Goal: Information Seeking & Learning: Learn about a topic

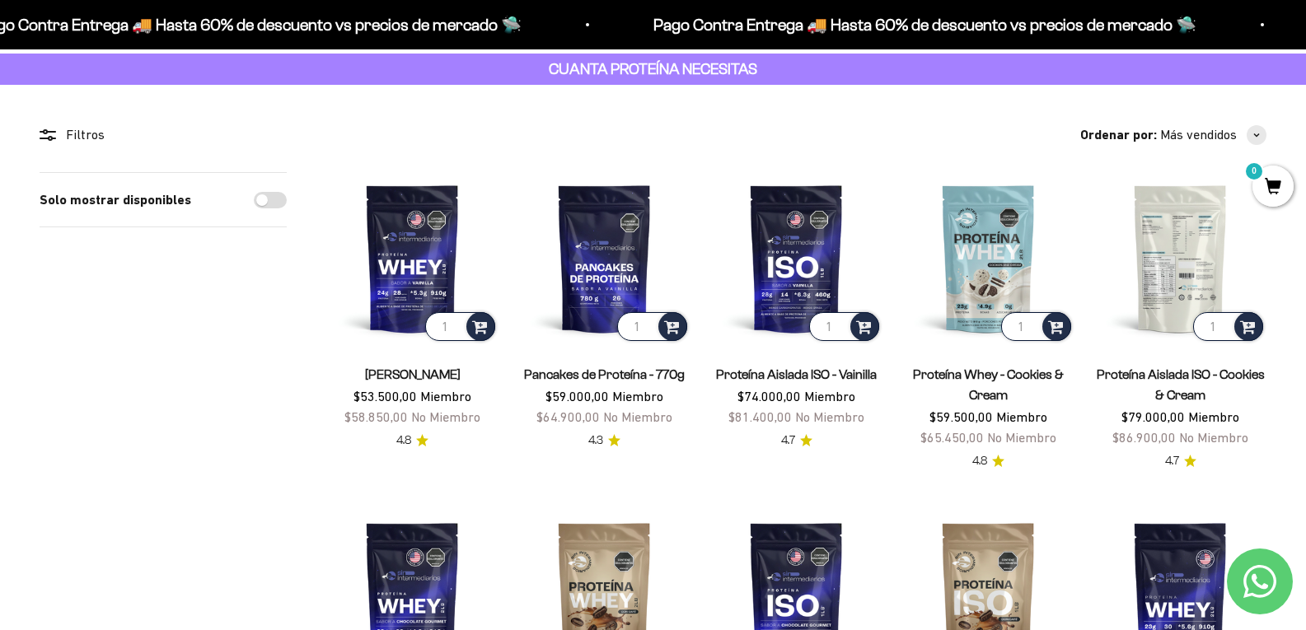
scroll to position [82, 0]
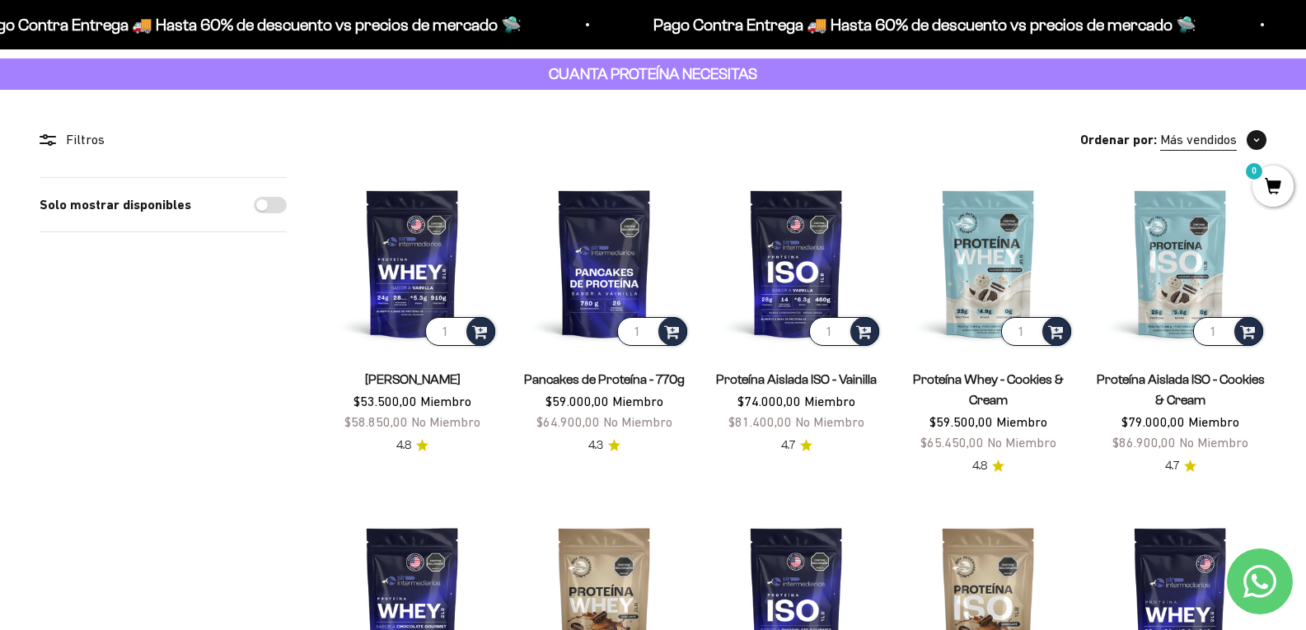
click at [1180, 138] on span "Más vendidos" at bounding box center [1198, 139] width 77 height 21
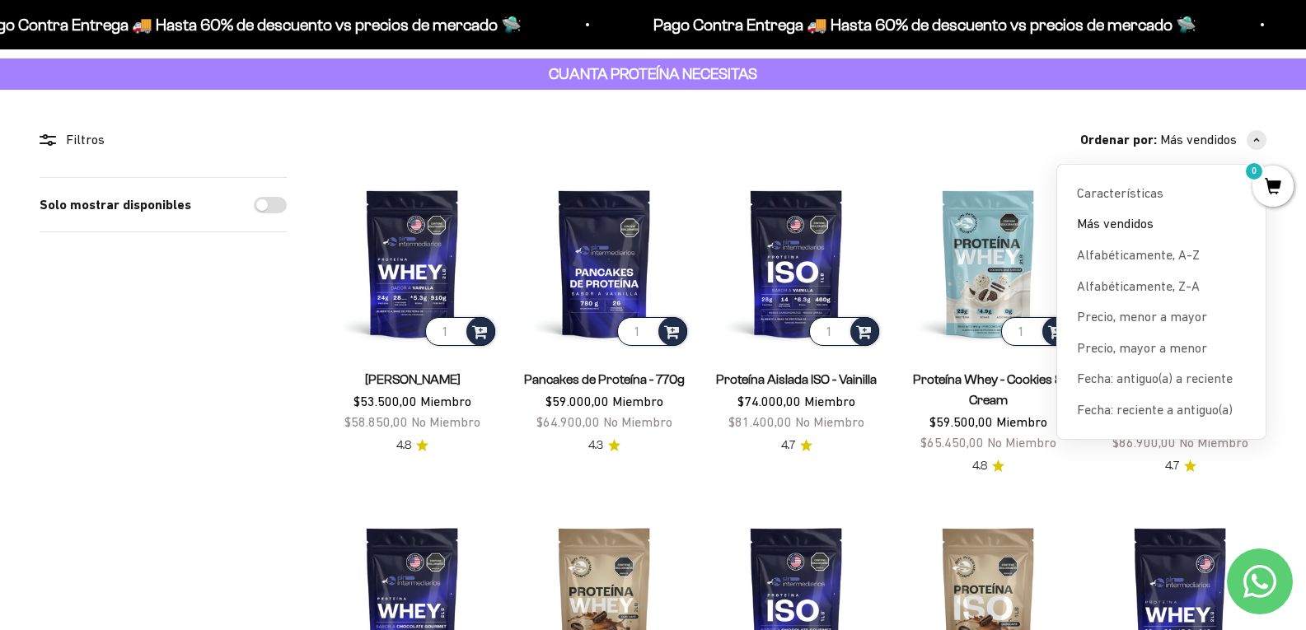
click at [1147, 350] on span "Precio, mayor a menor" at bounding box center [1142, 348] width 130 height 21
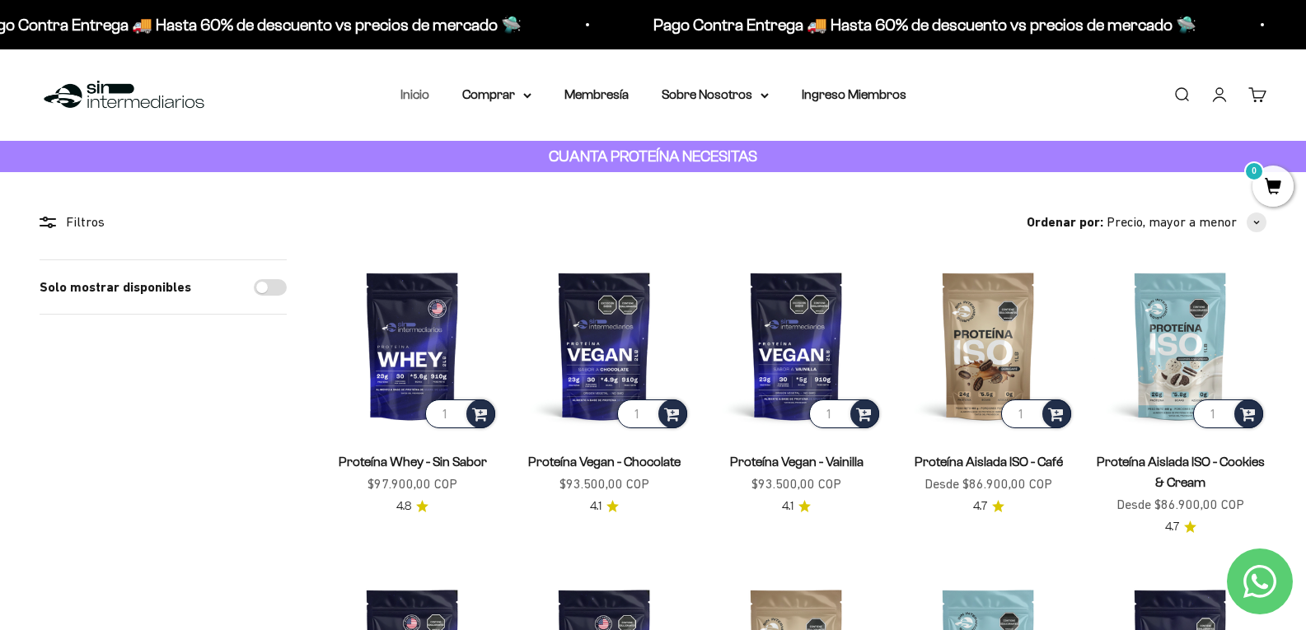
click at [407, 93] on link "Inicio" at bounding box center [414, 94] width 29 height 14
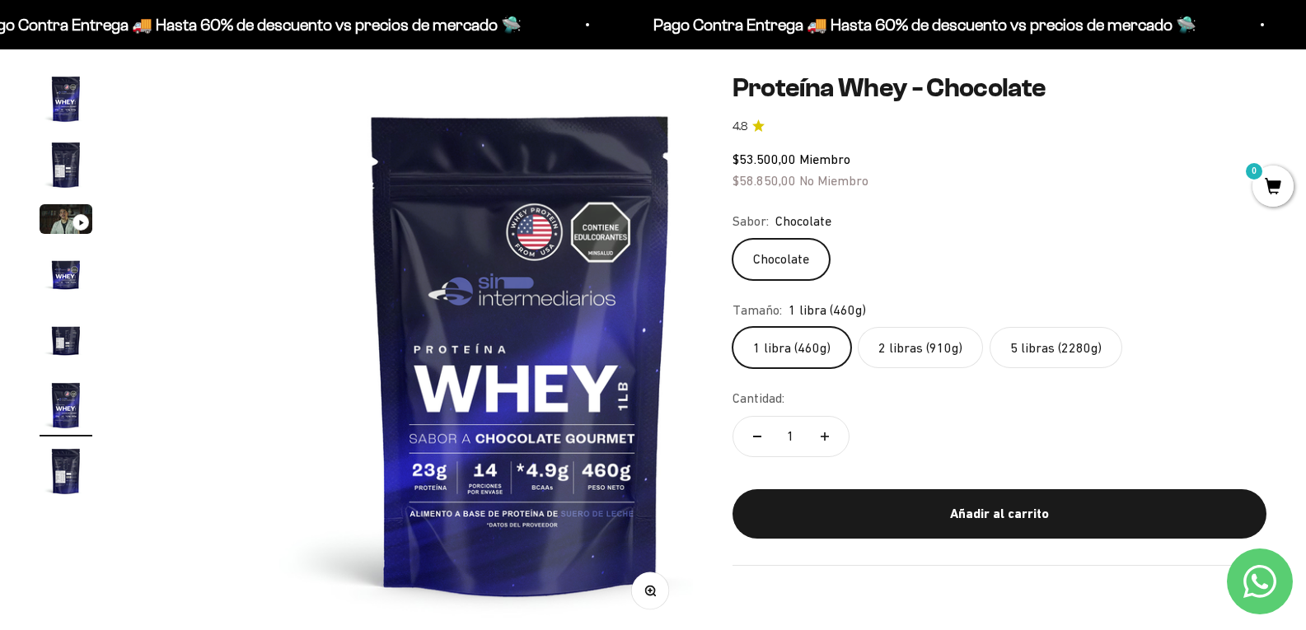
scroll to position [165, 0]
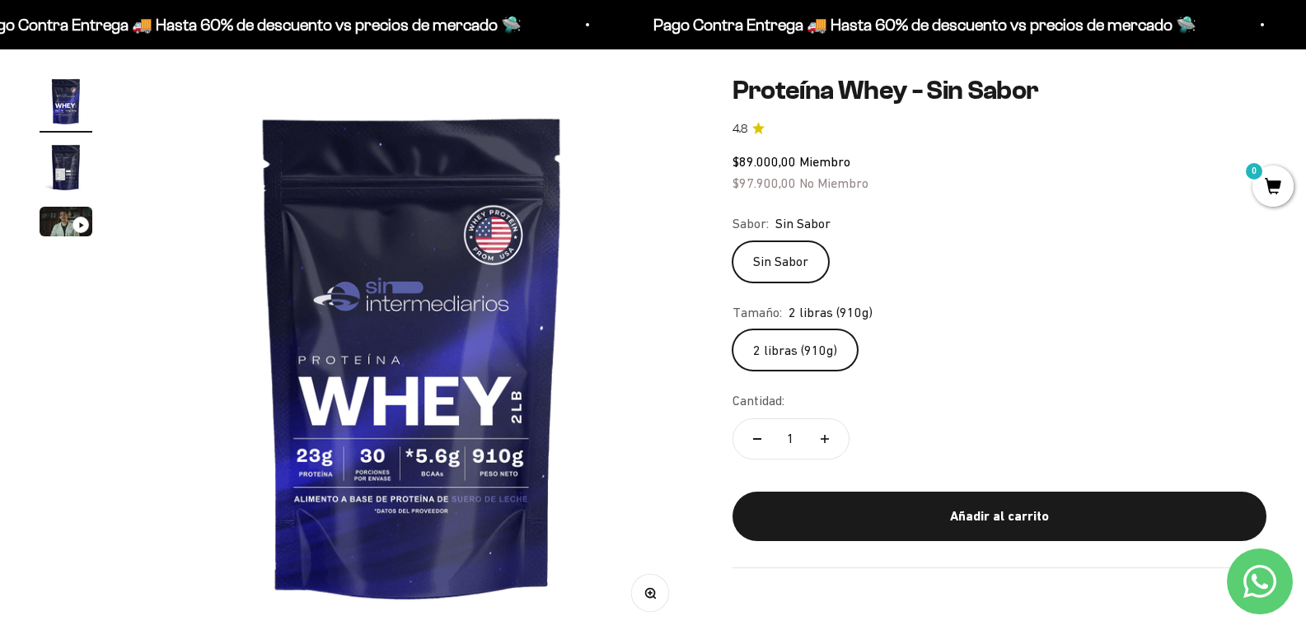
scroll to position [165, 0]
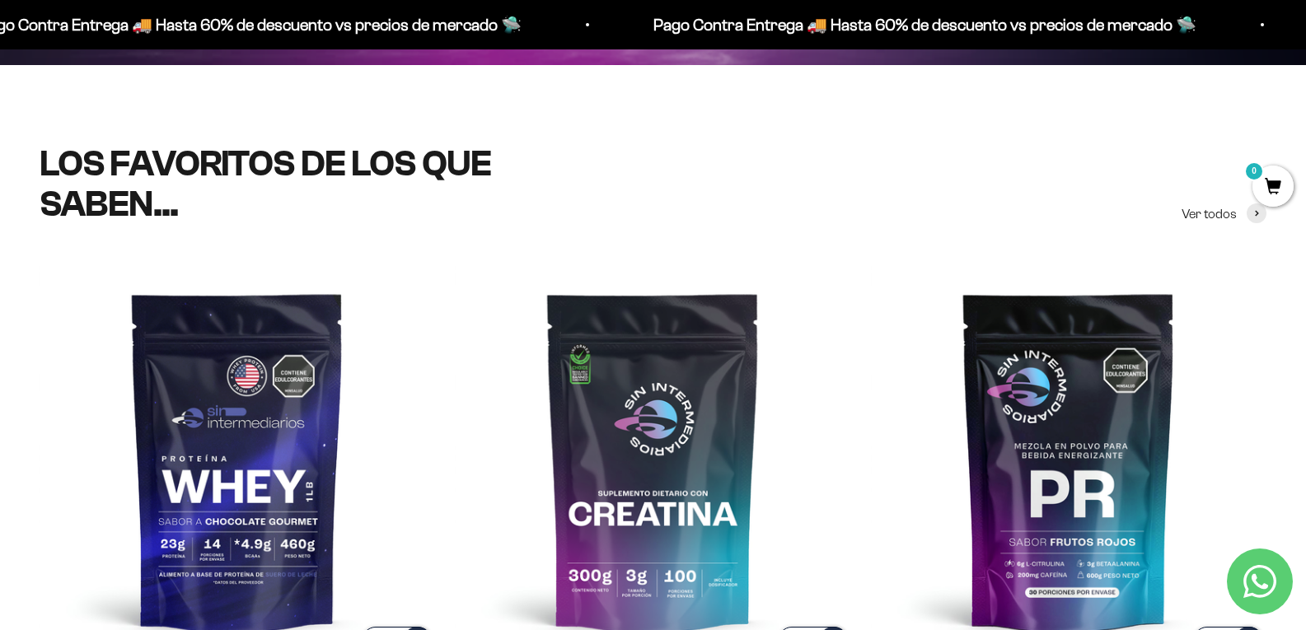
scroll to position [494, 0]
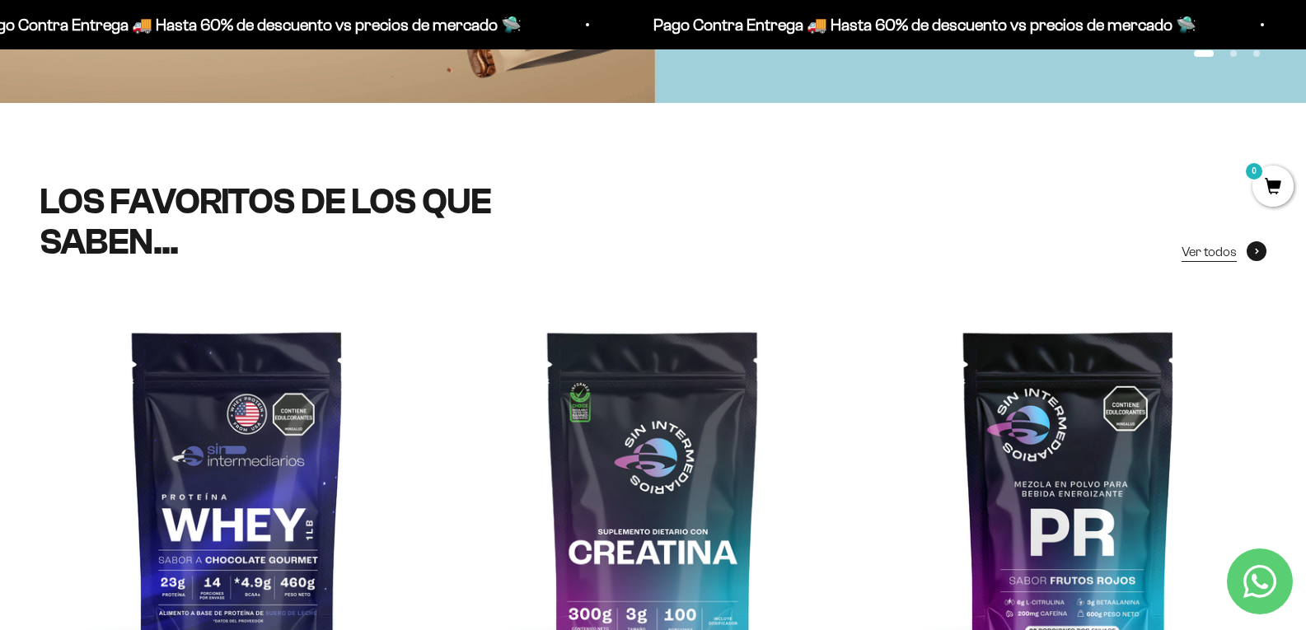
click at [1223, 241] on span "Ver todos" at bounding box center [1209, 251] width 55 height 21
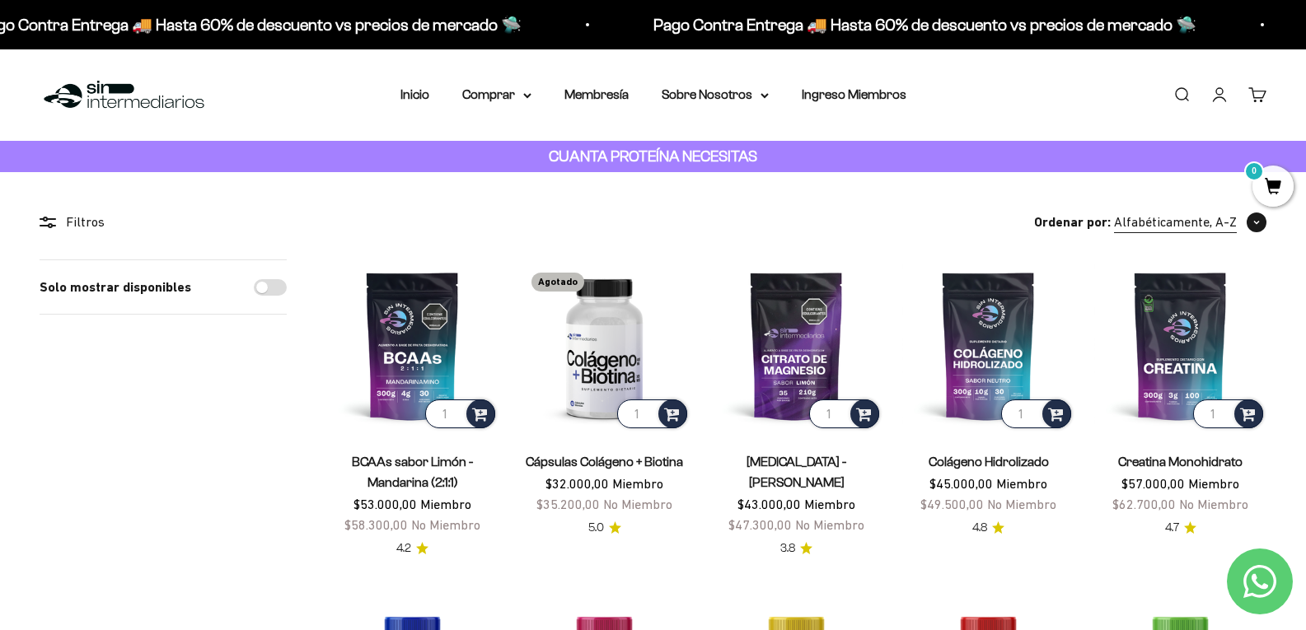
click at [1119, 218] on span "Alfabéticamente, A-Z" at bounding box center [1175, 222] width 123 height 21
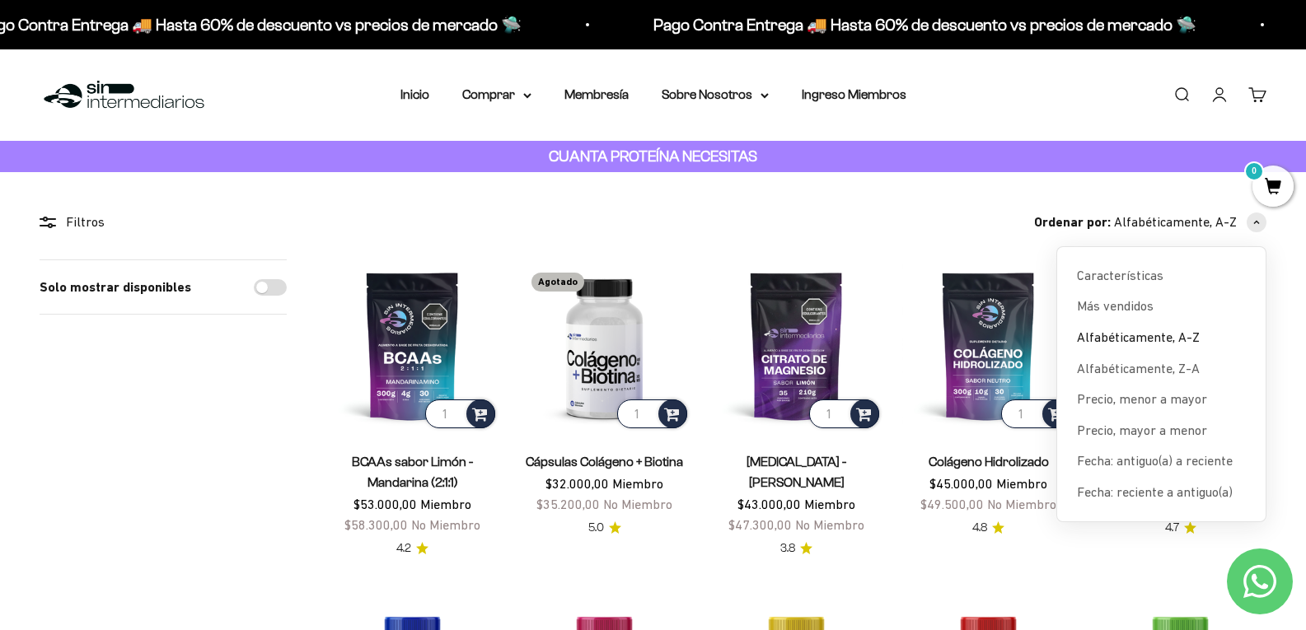
click at [165, 288] on label "Solo mostrar disponibles" at bounding box center [116, 287] width 152 height 21
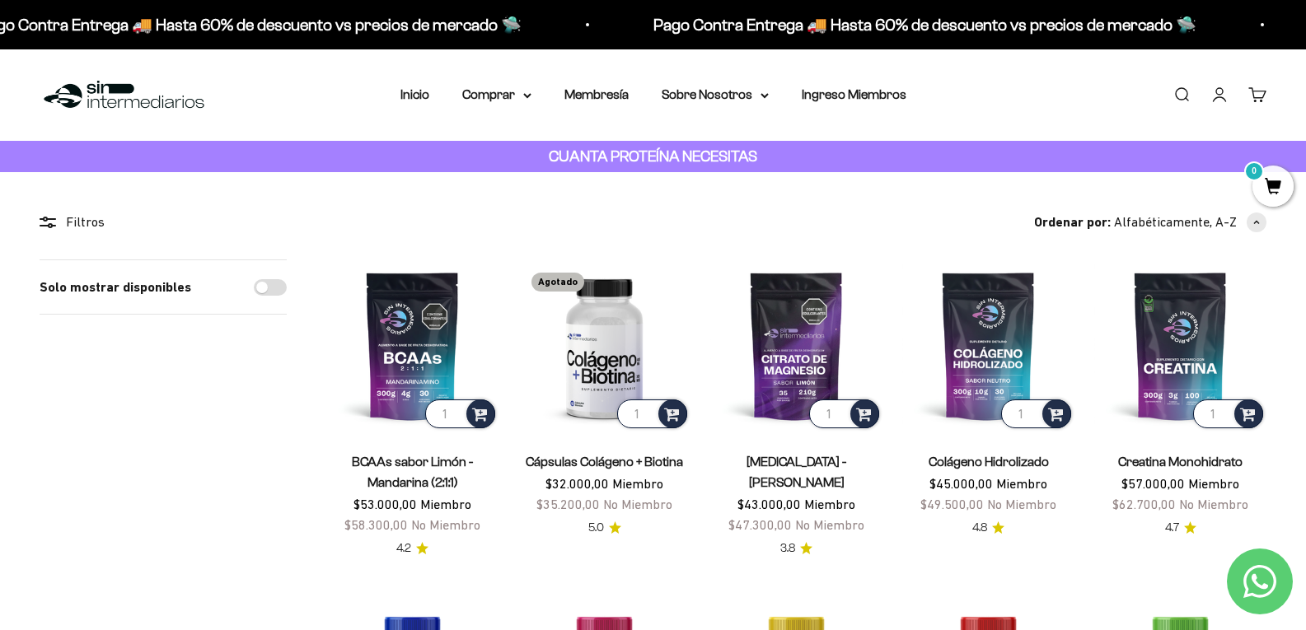
click at [254, 288] on input "Solo mostrar disponibles" at bounding box center [270, 287] width 33 height 16
checkbox input "true"
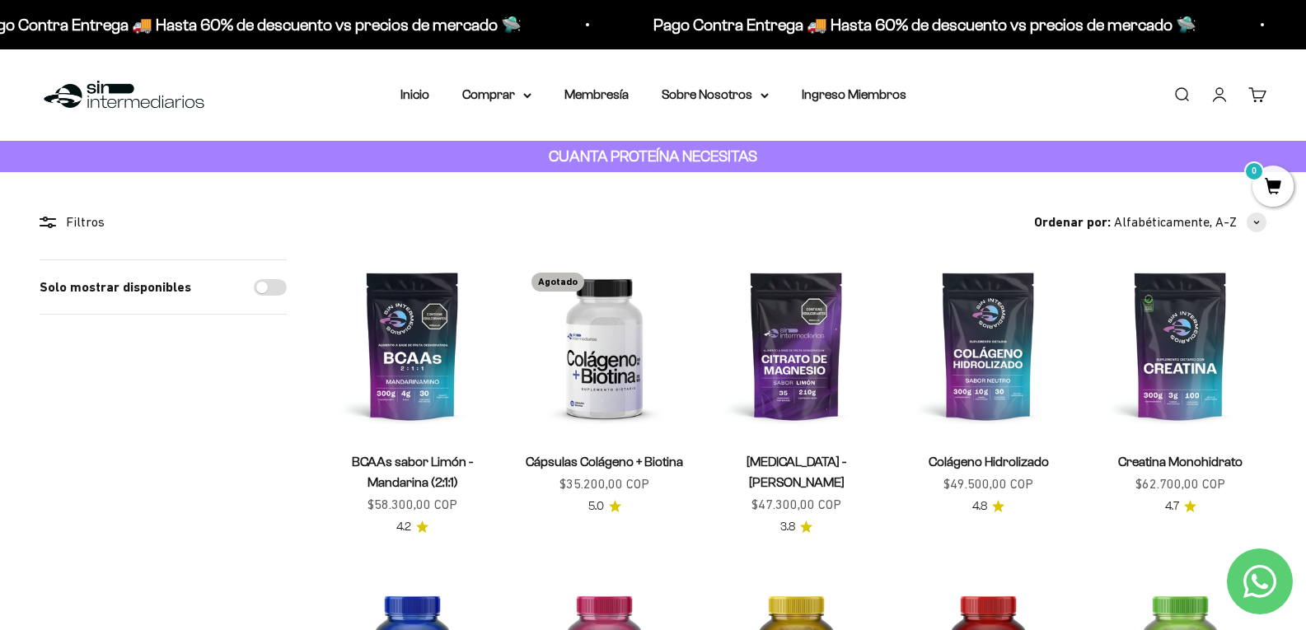
click at [44, 224] on icon at bounding box center [48, 223] width 16 height 12
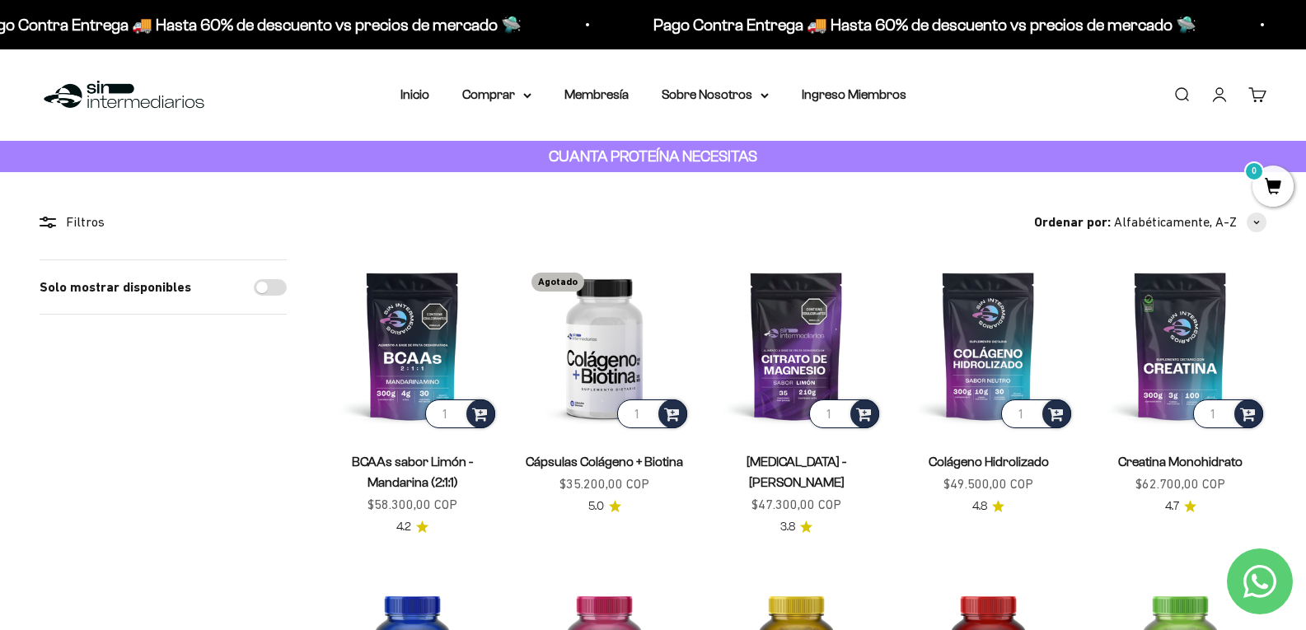
click at [63, 225] on div "Filtros" at bounding box center [163, 222] width 247 height 21
click at [269, 293] on input "Solo mostrar disponibles" at bounding box center [270, 287] width 33 height 16
checkbox input "true"
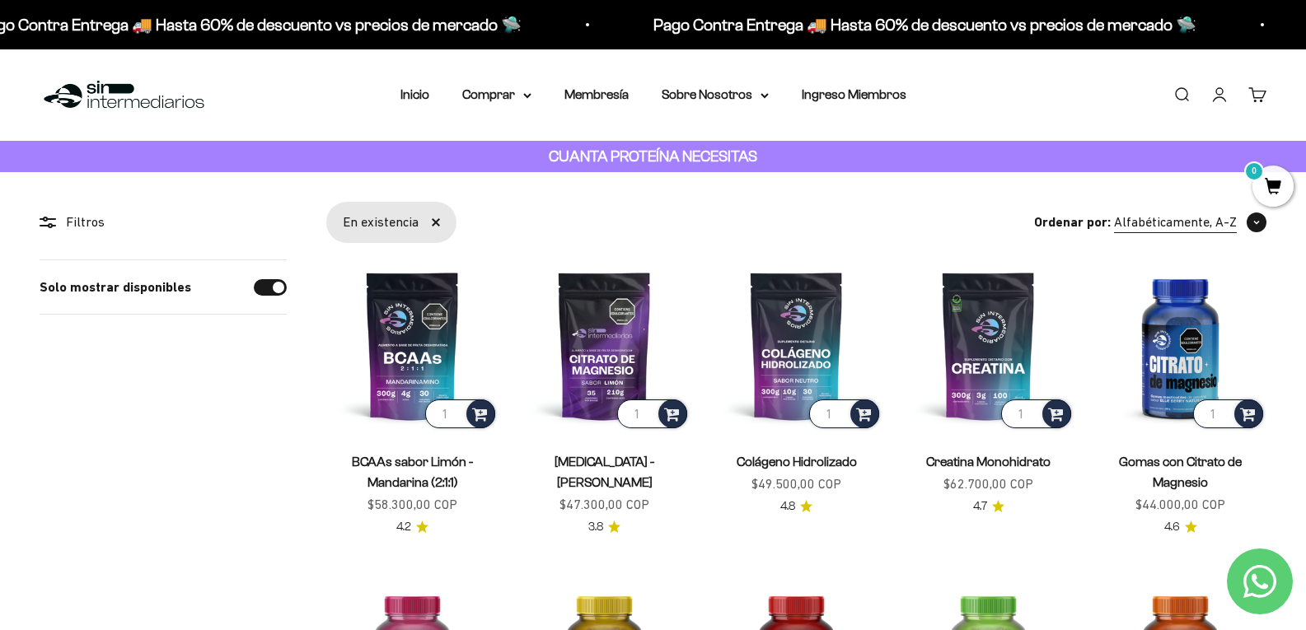
click at [1136, 228] on span "Alfabéticamente, A-Z" at bounding box center [1175, 222] width 123 height 21
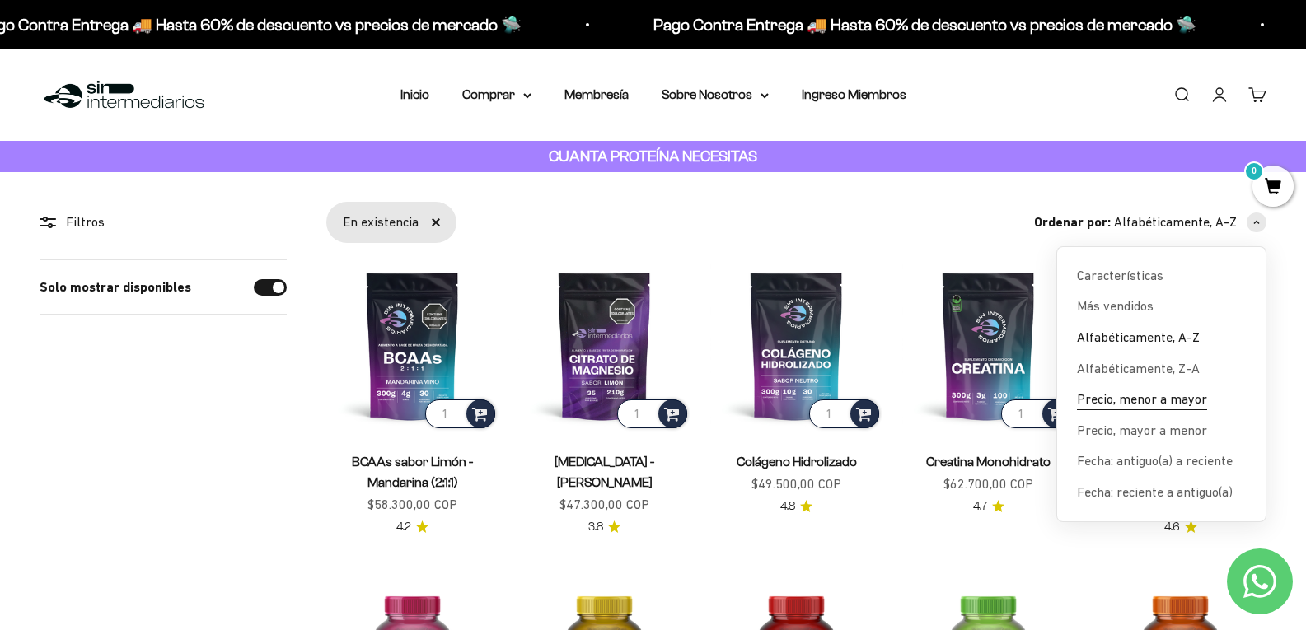
click at [1159, 405] on span "Precio, menor a mayor" at bounding box center [1142, 399] width 130 height 21
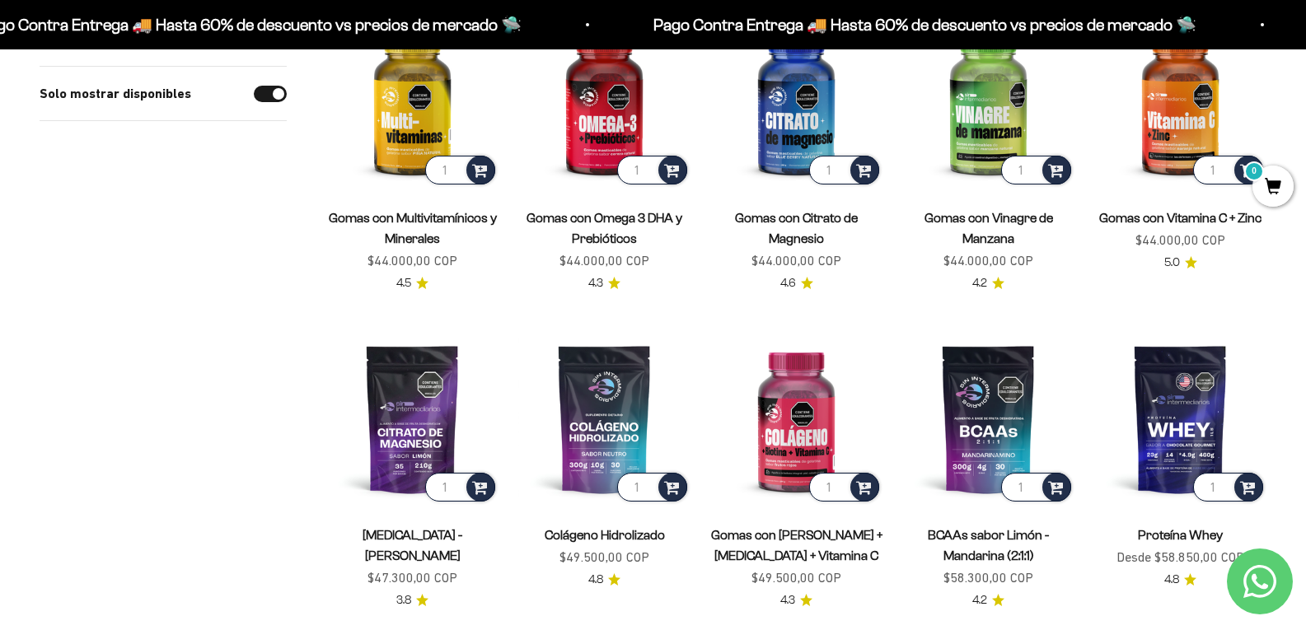
scroll to position [165, 0]
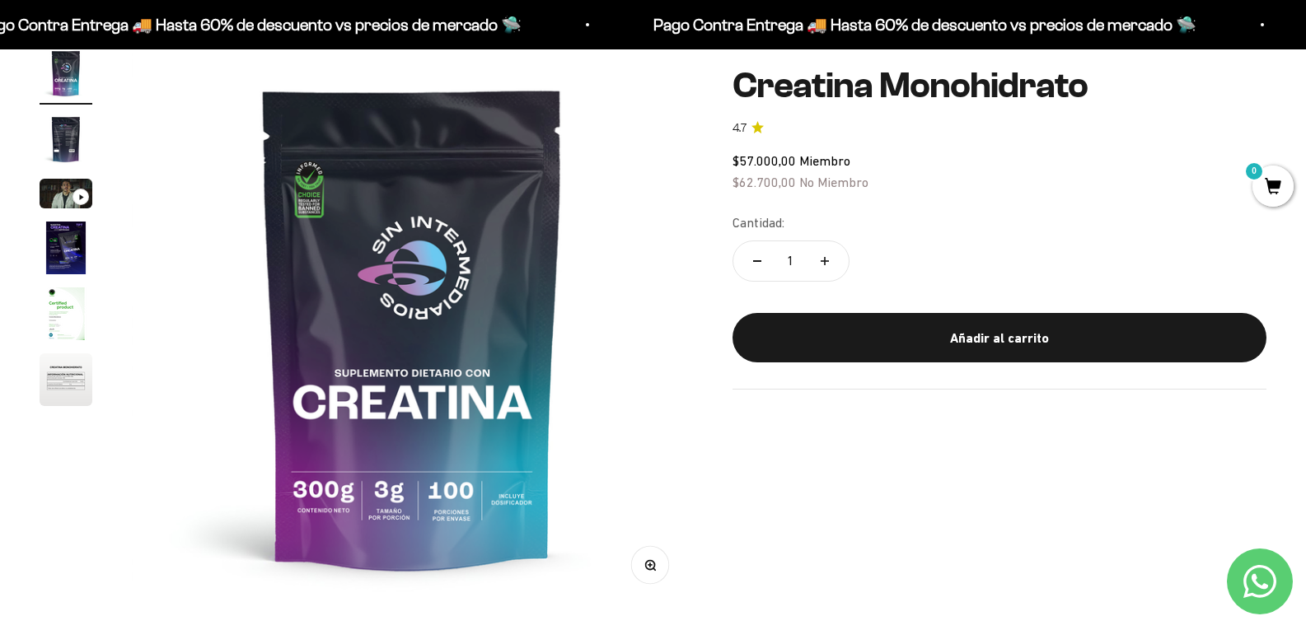
click at [421, 504] on img at bounding box center [412, 327] width 561 height 561
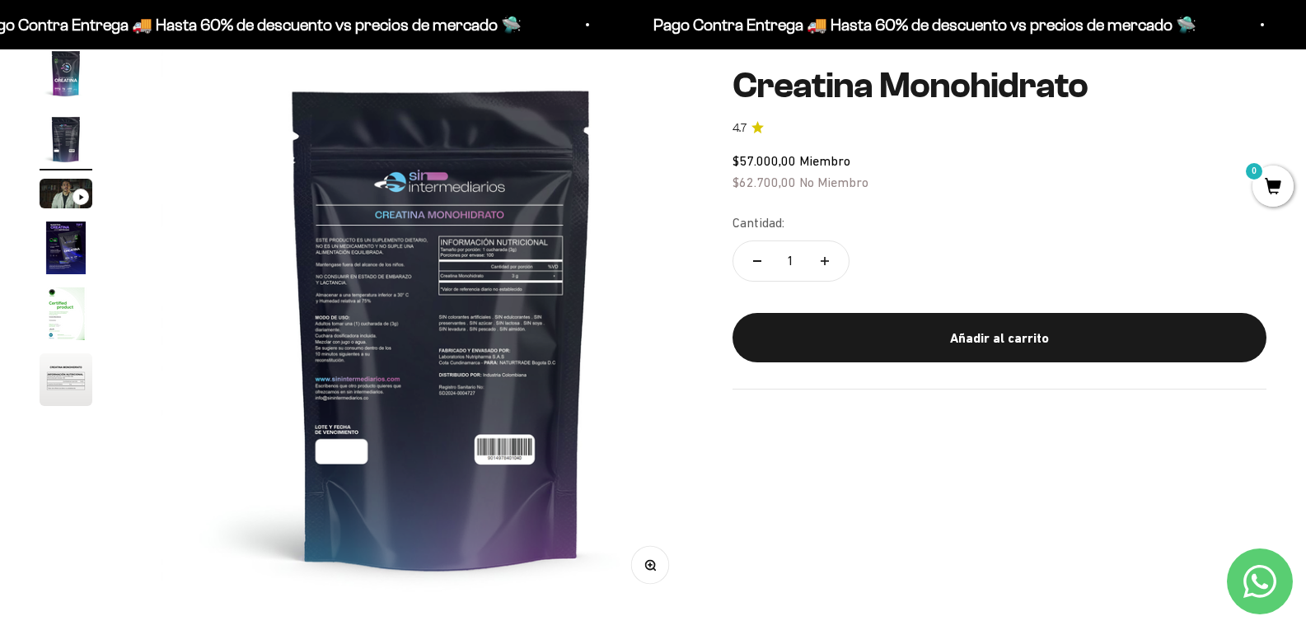
scroll to position [0, 559]
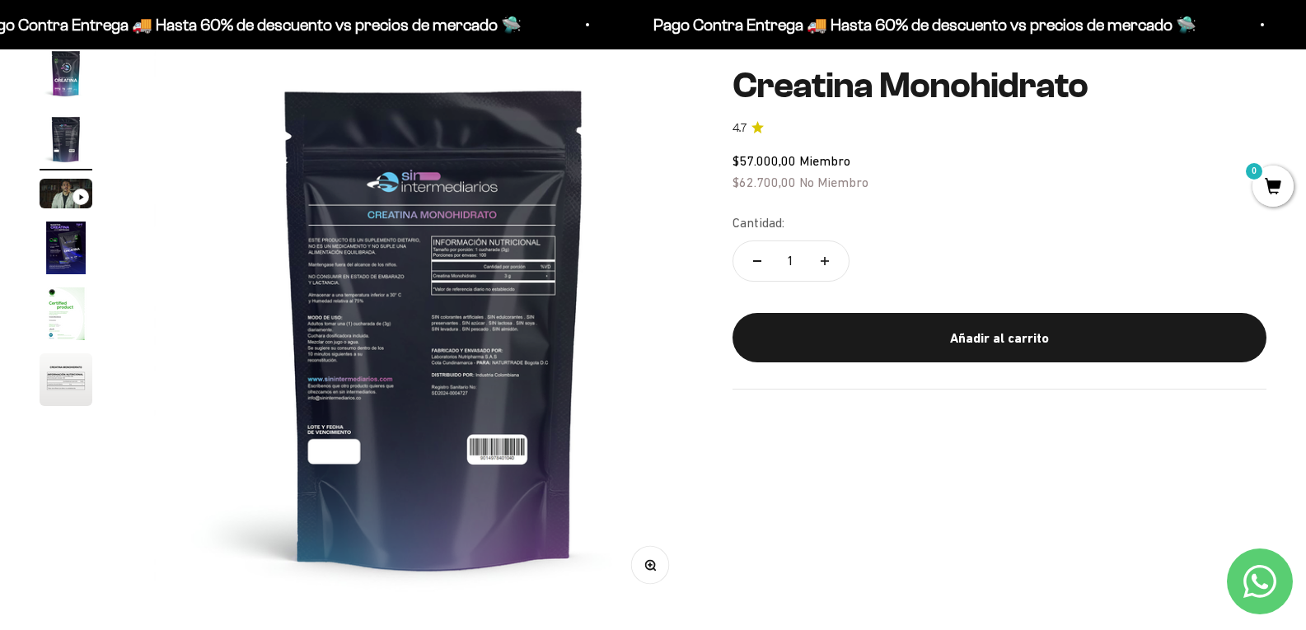
click at [178, 391] on img at bounding box center [434, 327] width 561 height 561
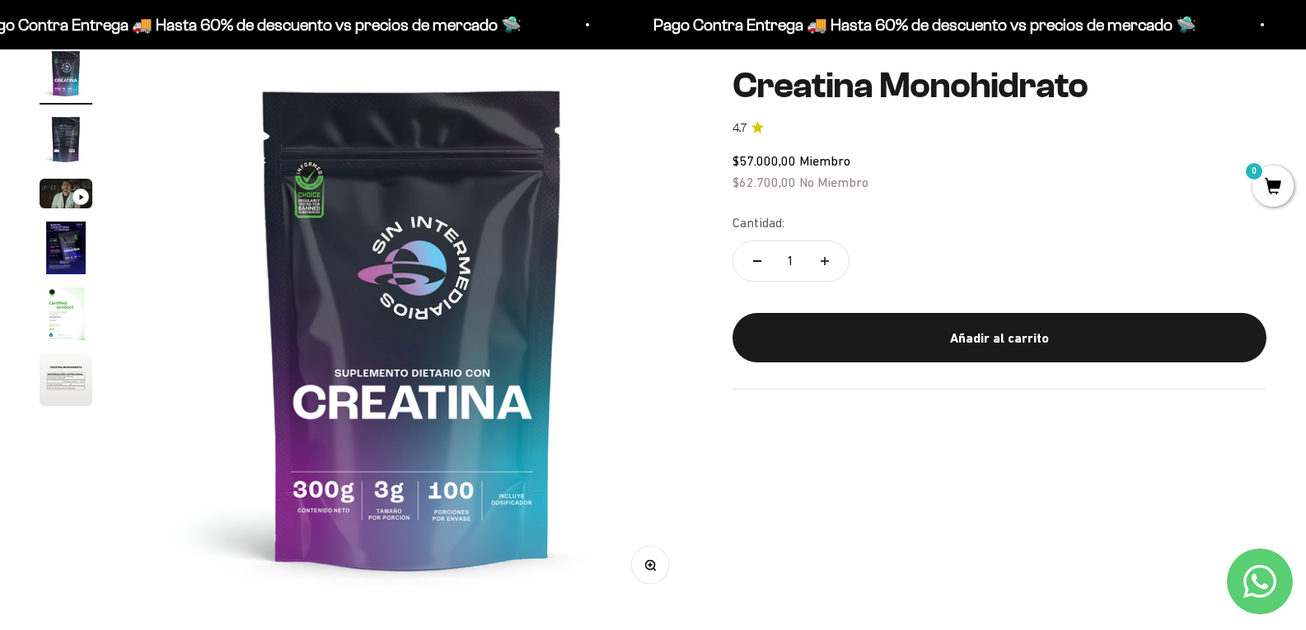
scroll to position [82, 0]
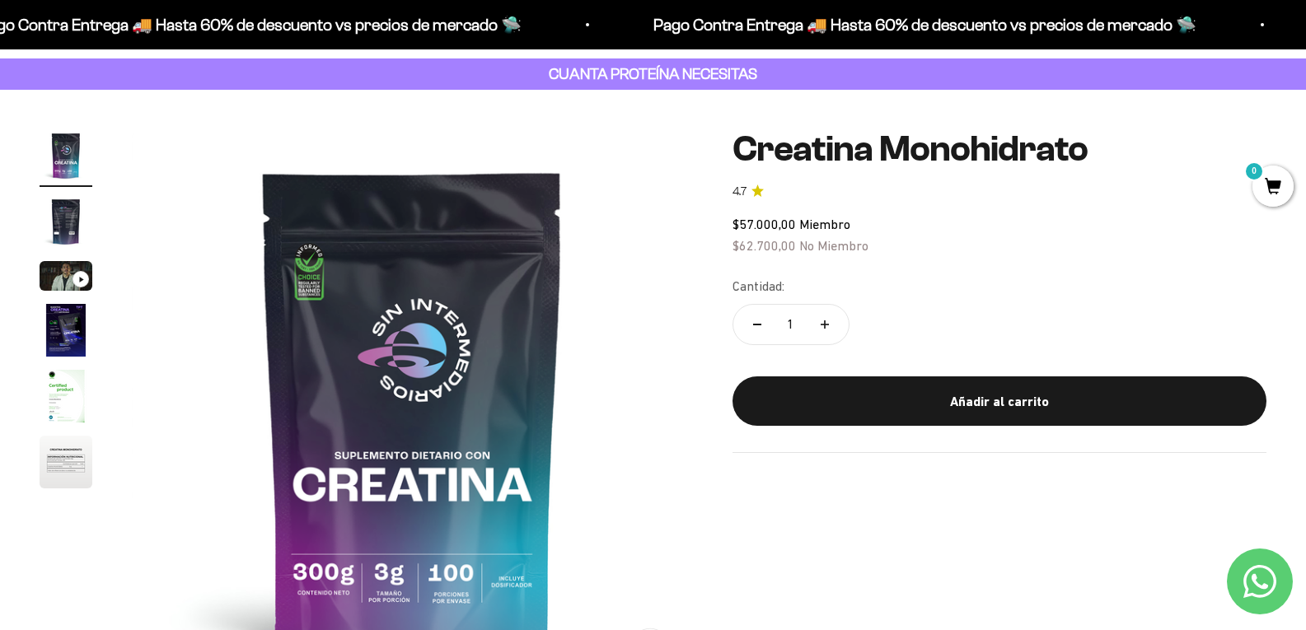
click at [56, 286] on img "Ir al artículo 3" at bounding box center [66, 276] width 53 height 30
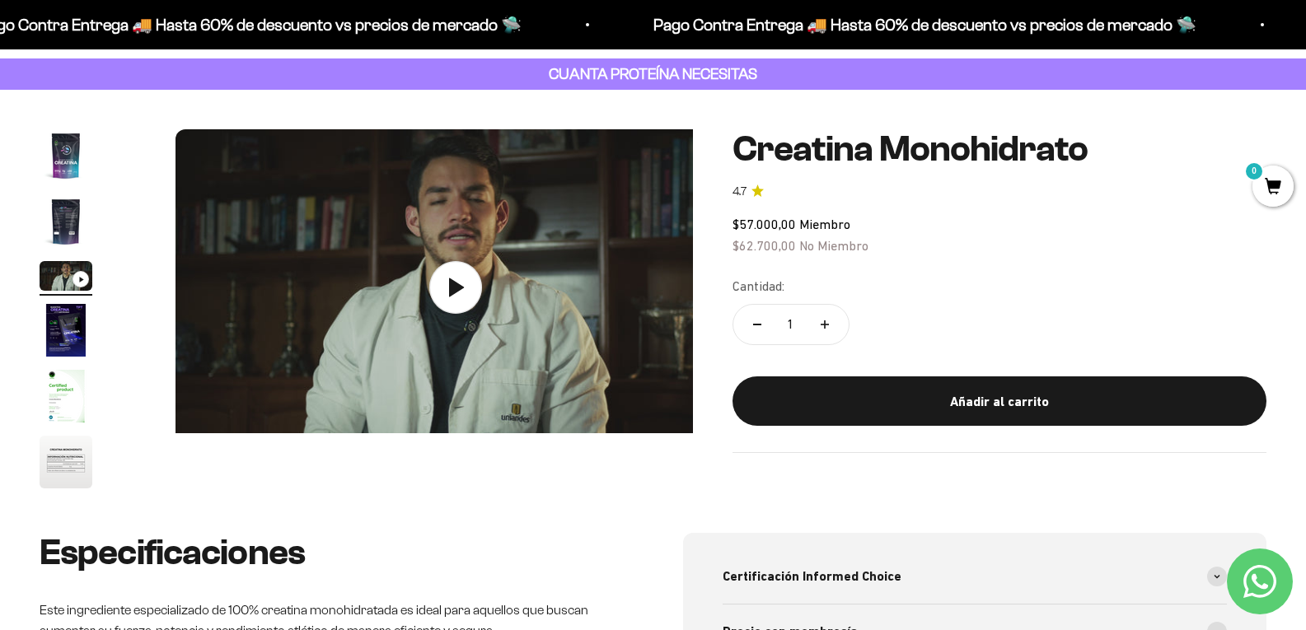
click at [67, 211] on img "Ir al artículo 2" at bounding box center [66, 221] width 53 height 53
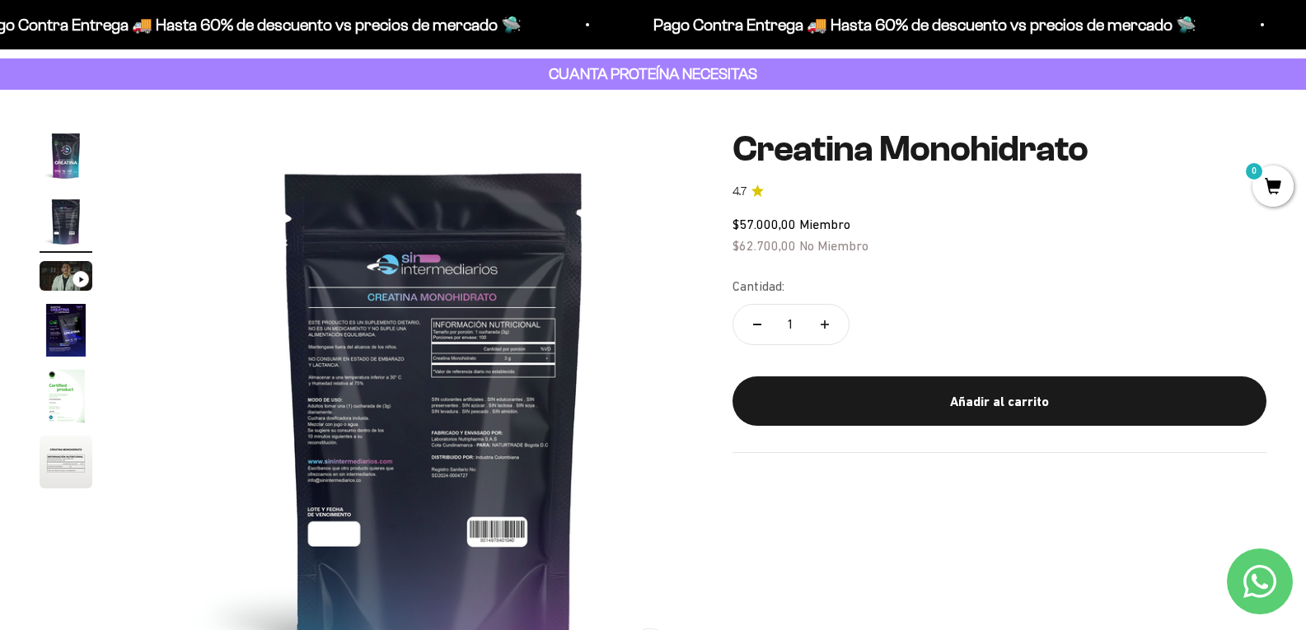
click at [60, 174] on img "Ir al artículo 1" at bounding box center [66, 155] width 53 height 53
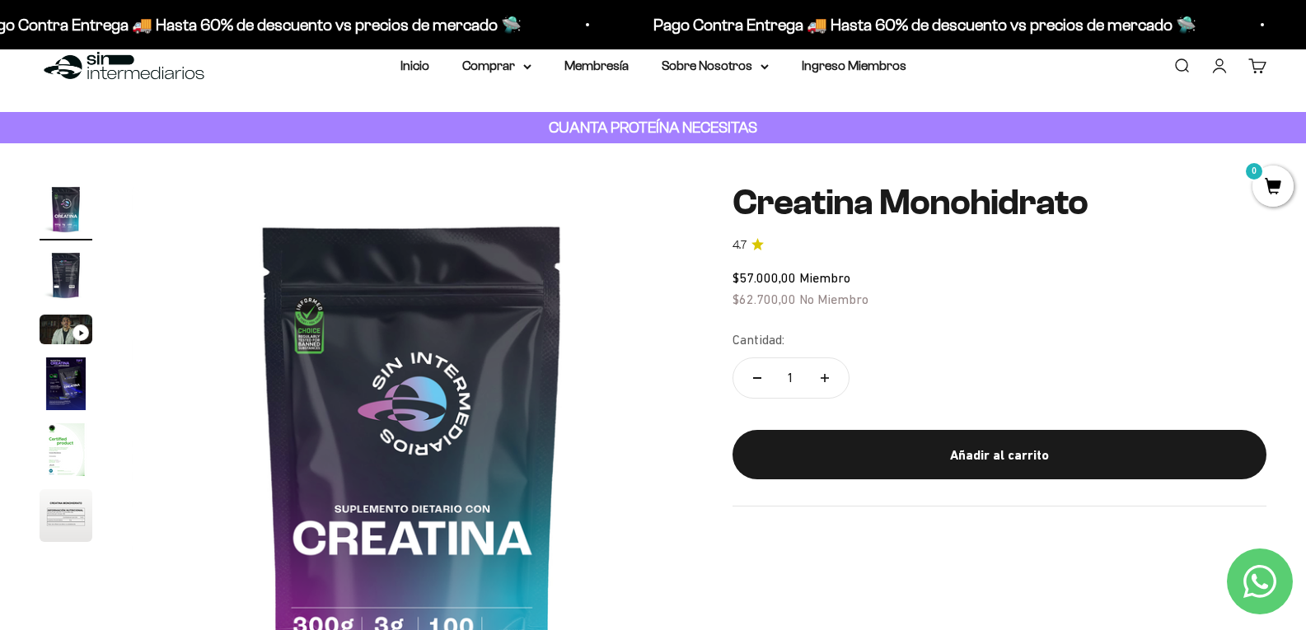
scroll to position [0, 0]
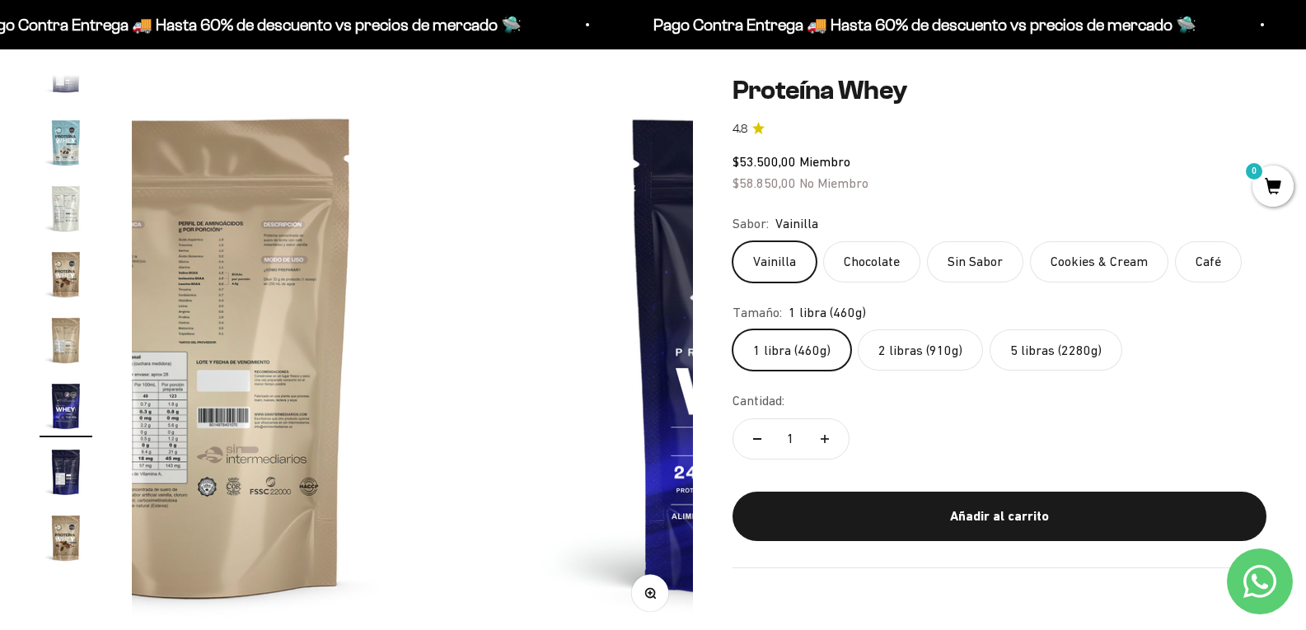
scroll to position [165, 0]
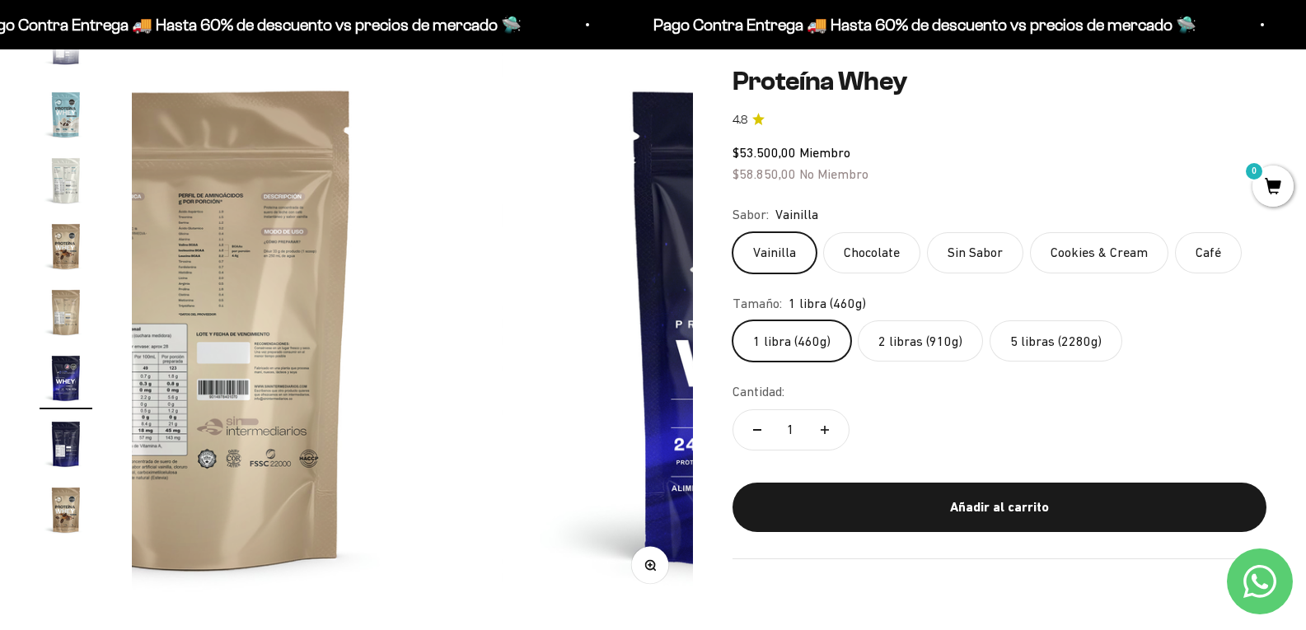
click at [1060, 350] on label "5 libras (2280g)" at bounding box center [1056, 341] width 133 height 41
click at [733, 321] on input "5 libras (2280g)" at bounding box center [732, 320] width 1 height 1
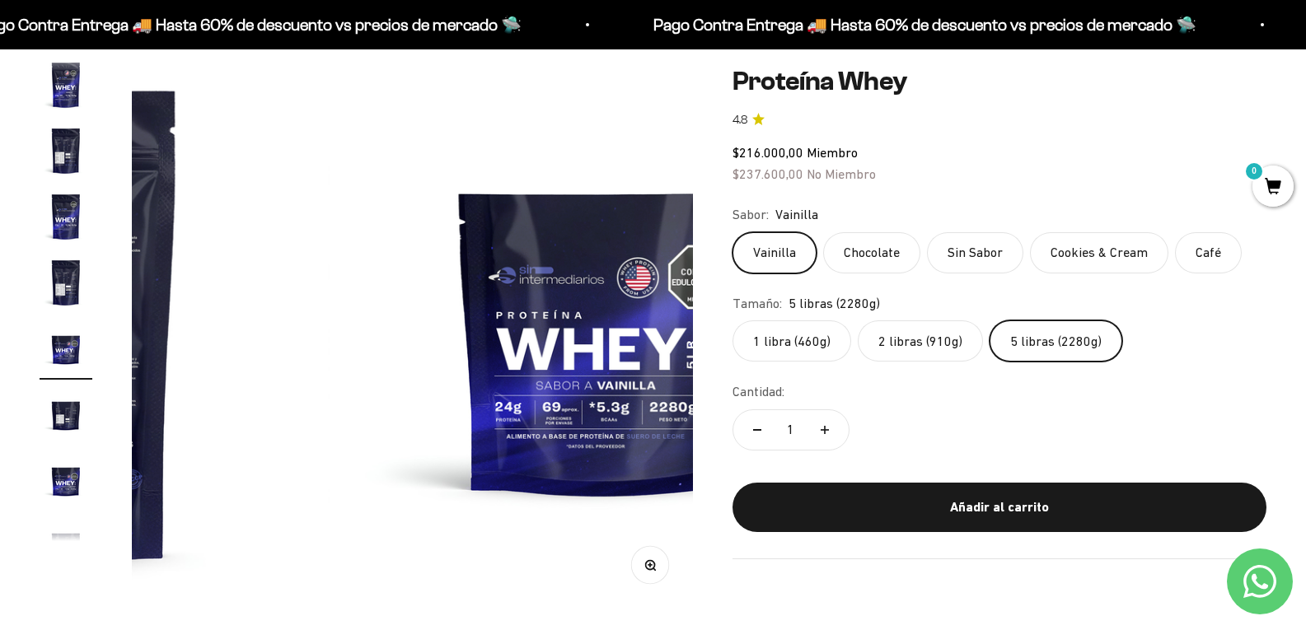
scroll to position [294, 0]
click at [967, 338] on label "2 libras (910g)" at bounding box center [920, 341] width 125 height 41
click at [733, 321] on input "2 libras (910g)" at bounding box center [732, 320] width 1 height 1
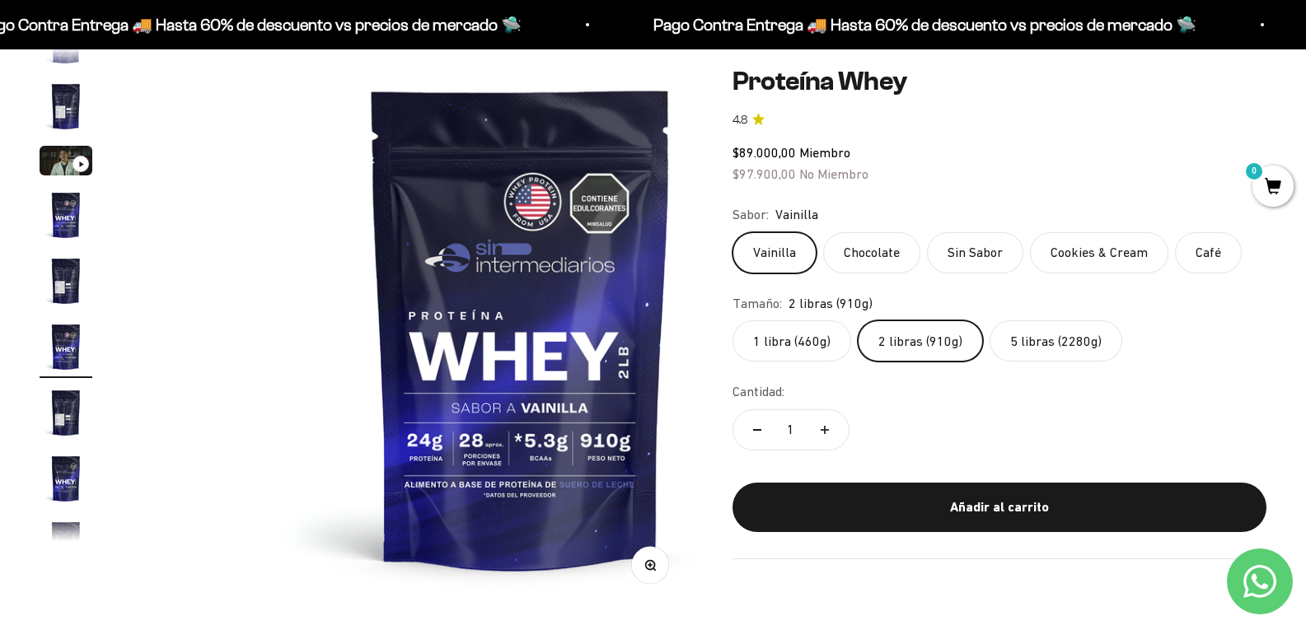
scroll to position [30, 0]
click at [841, 337] on label "1 libra (460g)" at bounding box center [792, 341] width 119 height 41
click at [733, 321] on input "1 libra (460g)" at bounding box center [732, 320] width 1 height 1
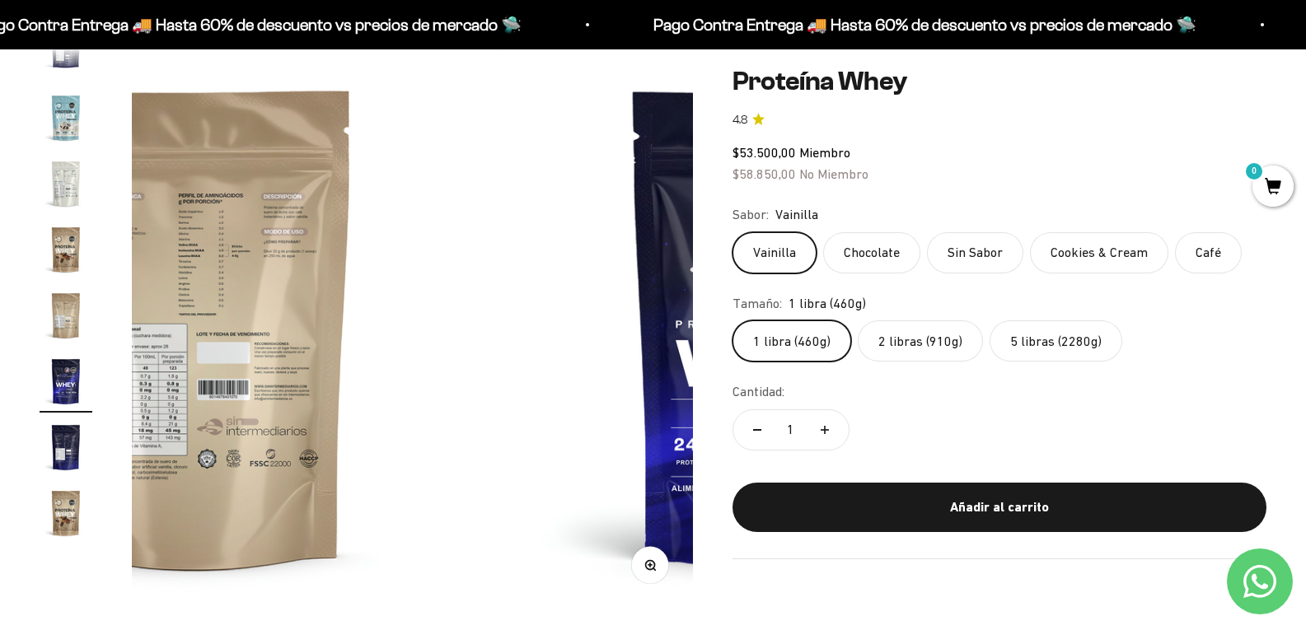
scroll to position [793, 0]
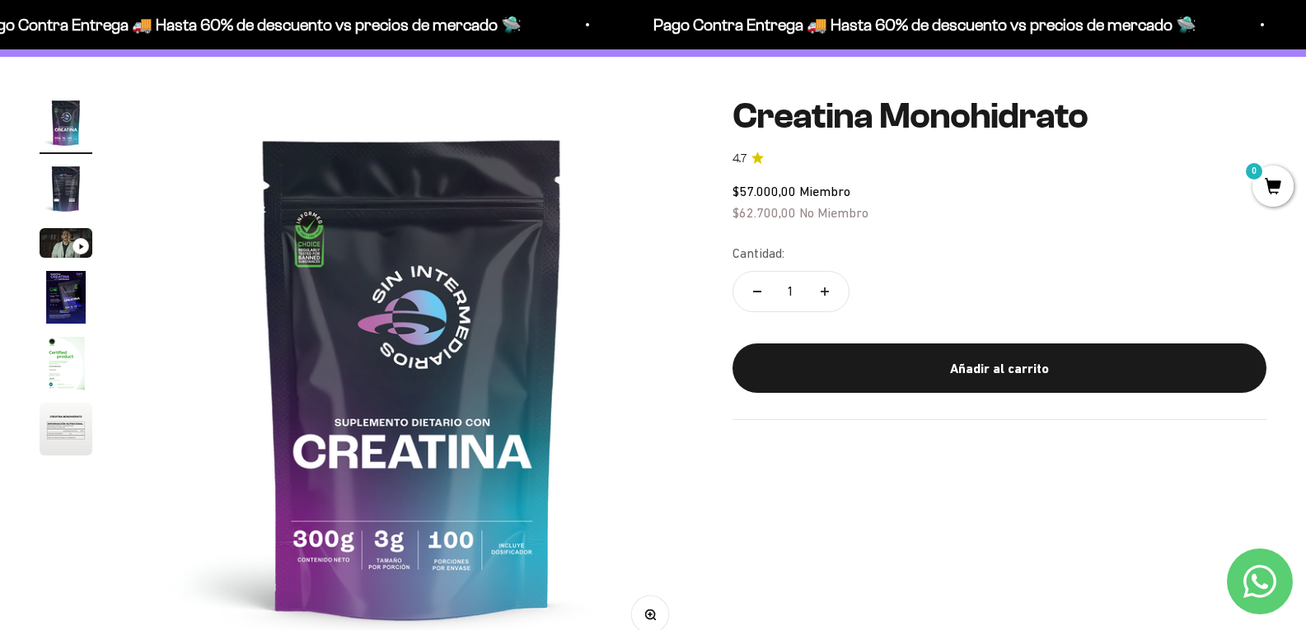
scroll to position [165, 0]
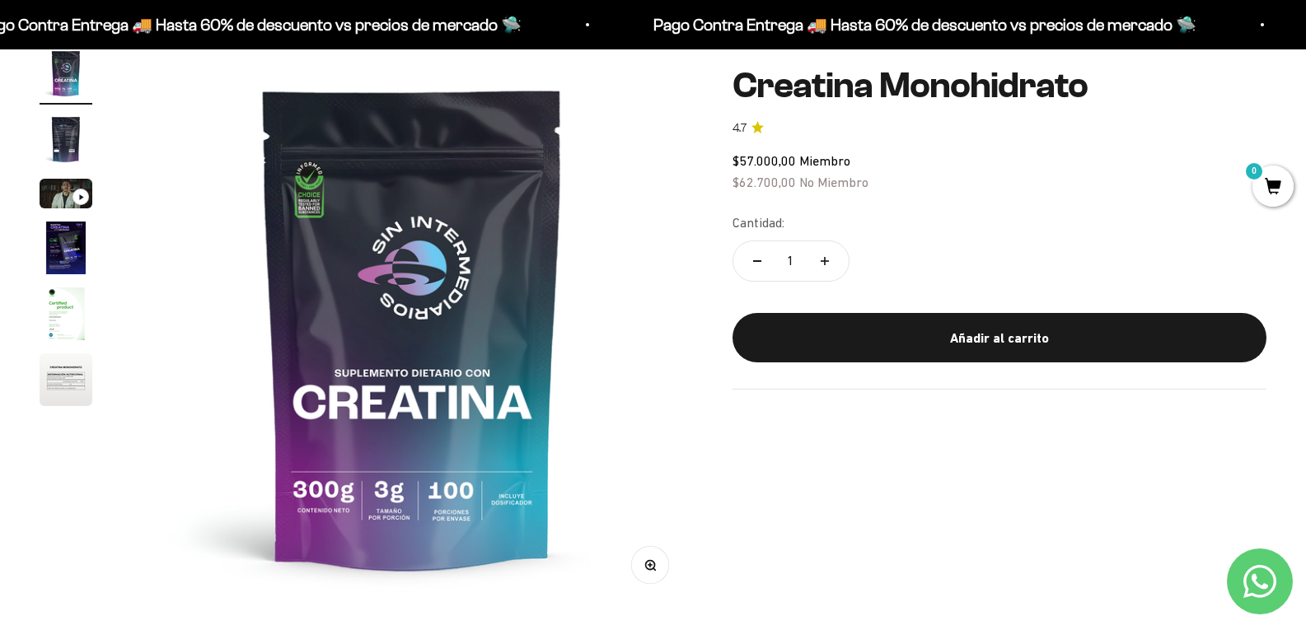
click at [432, 518] on img at bounding box center [412, 327] width 561 height 561
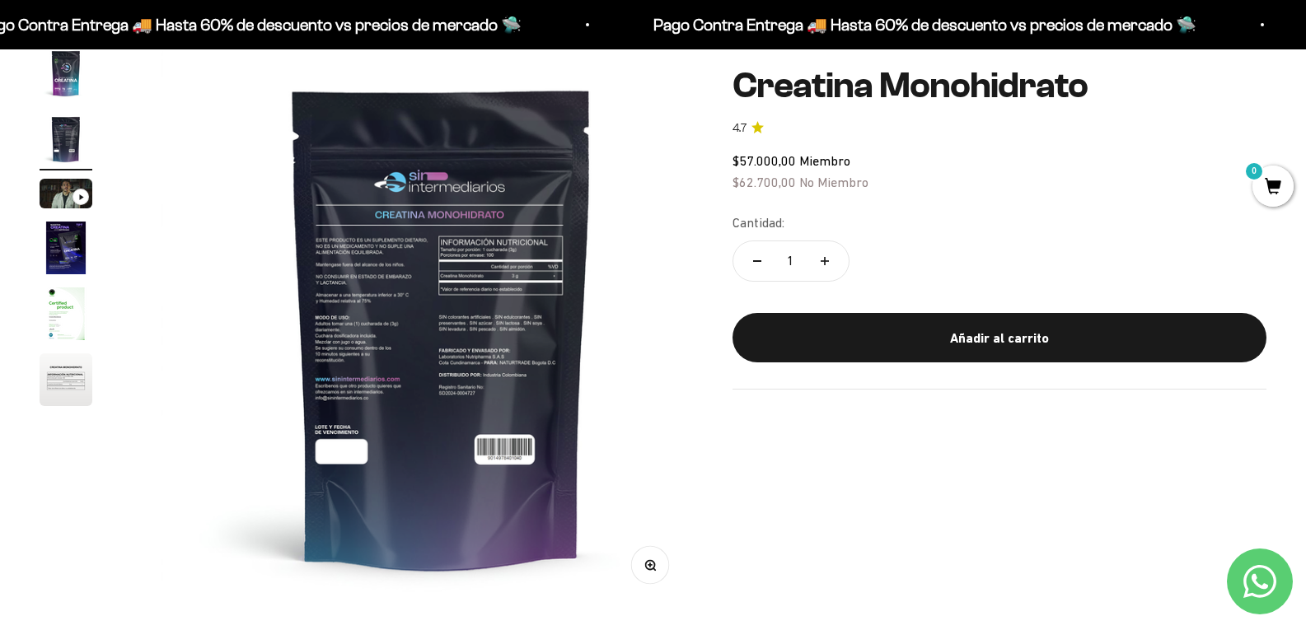
scroll to position [0, 559]
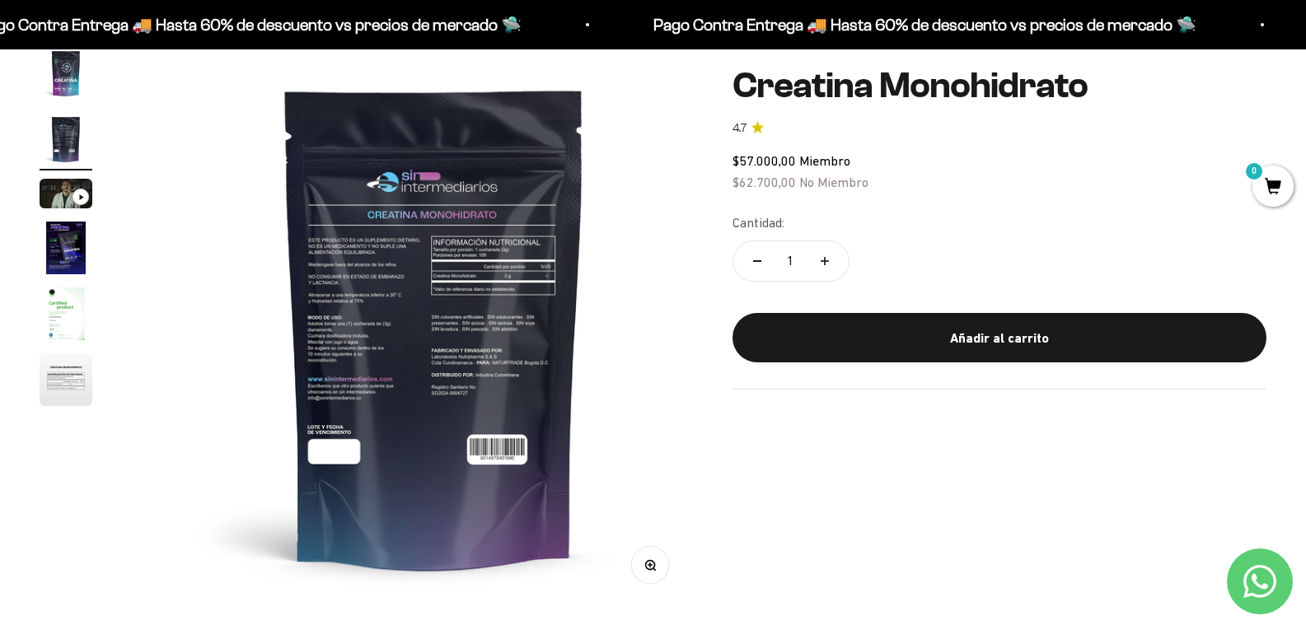
click at [336, 497] on img at bounding box center [434, 327] width 561 height 561
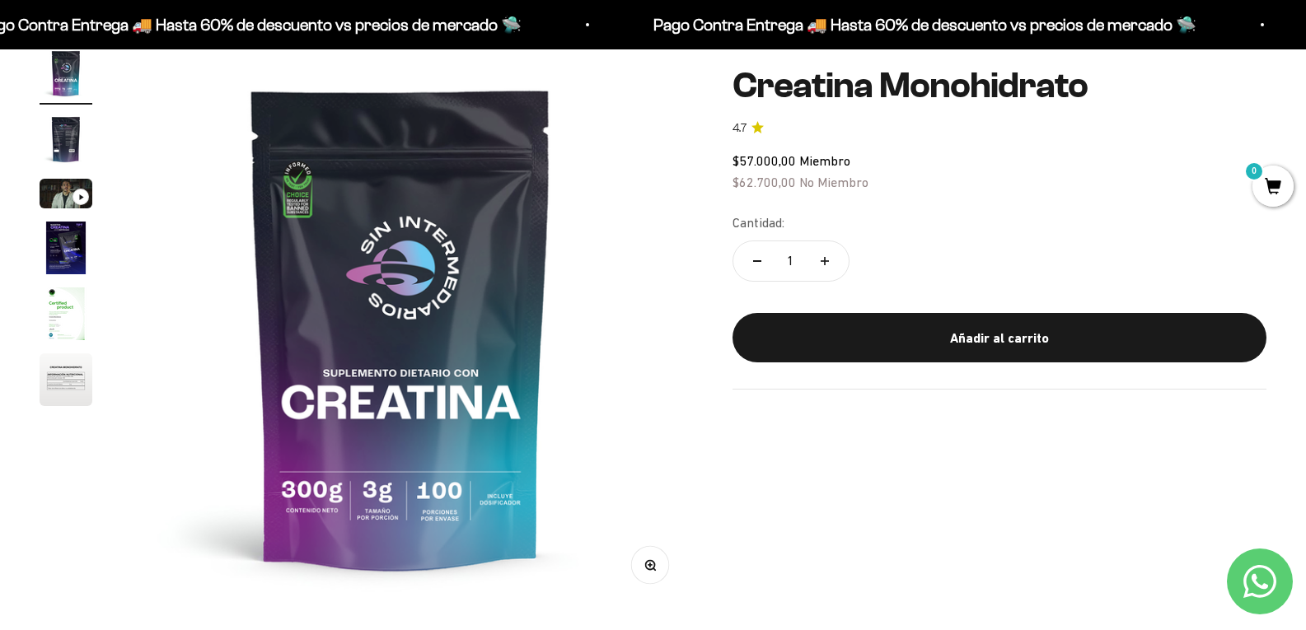
scroll to position [0, 0]
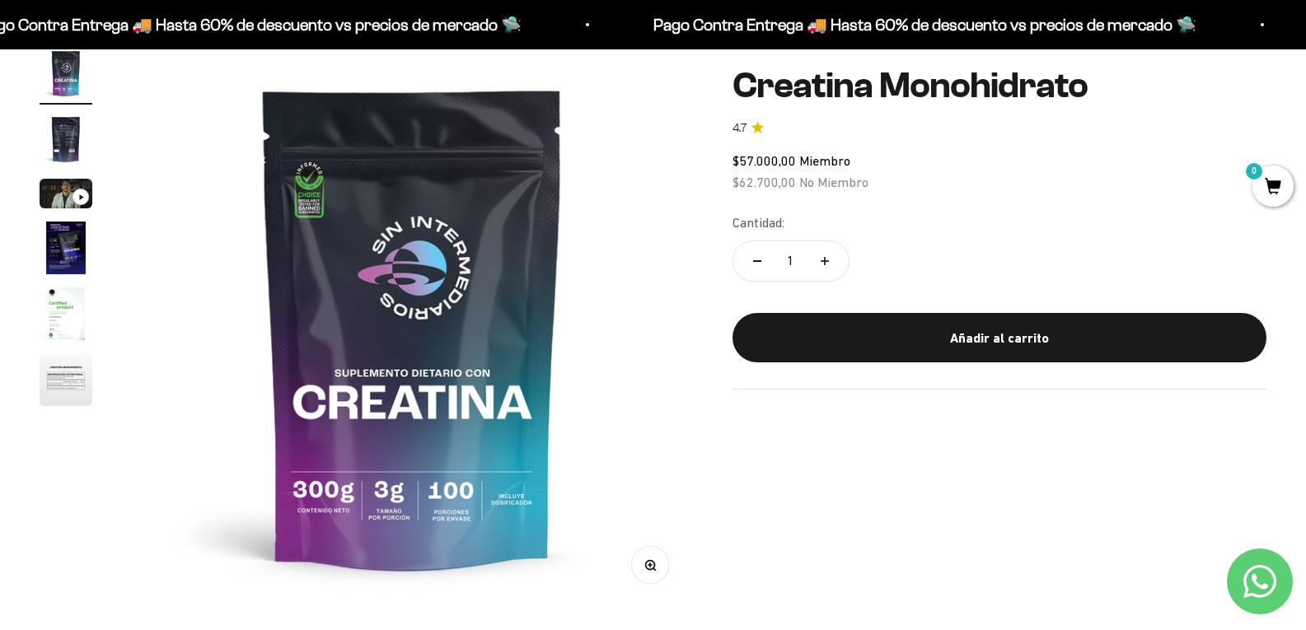
click at [62, 401] on img "Ir al artículo 6" at bounding box center [66, 380] width 53 height 53
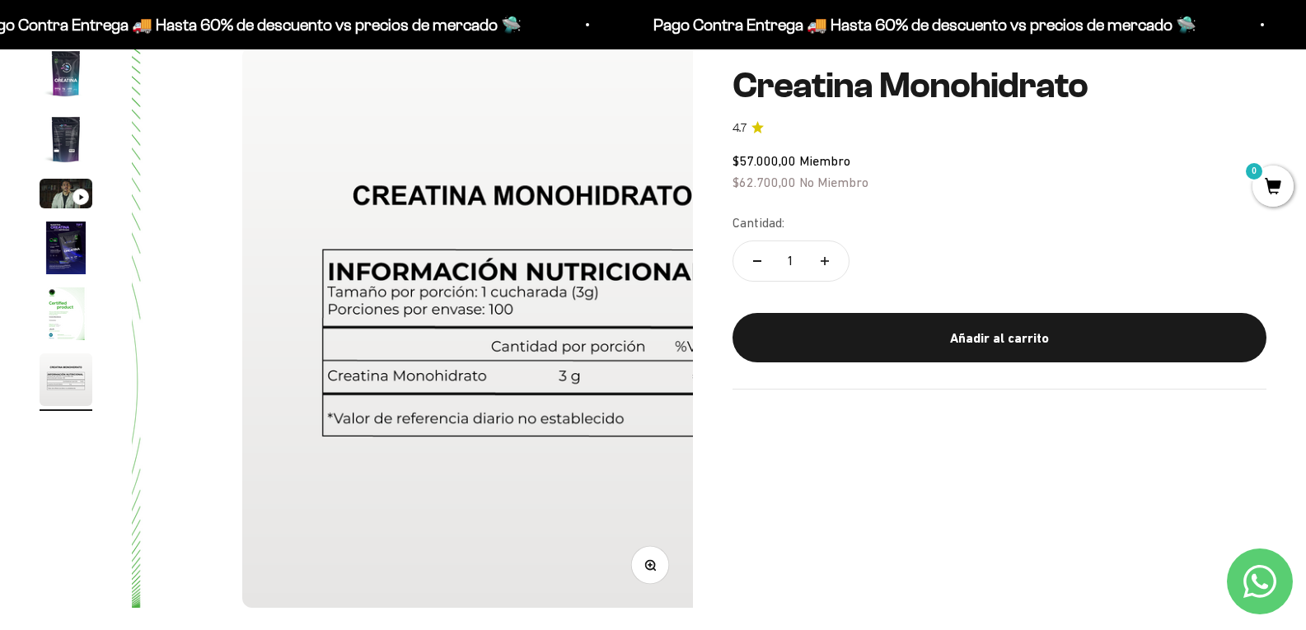
scroll to position [0, 2794]
click at [50, 332] on img "Ir al artículo 5" at bounding box center [66, 314] width 53 height 53
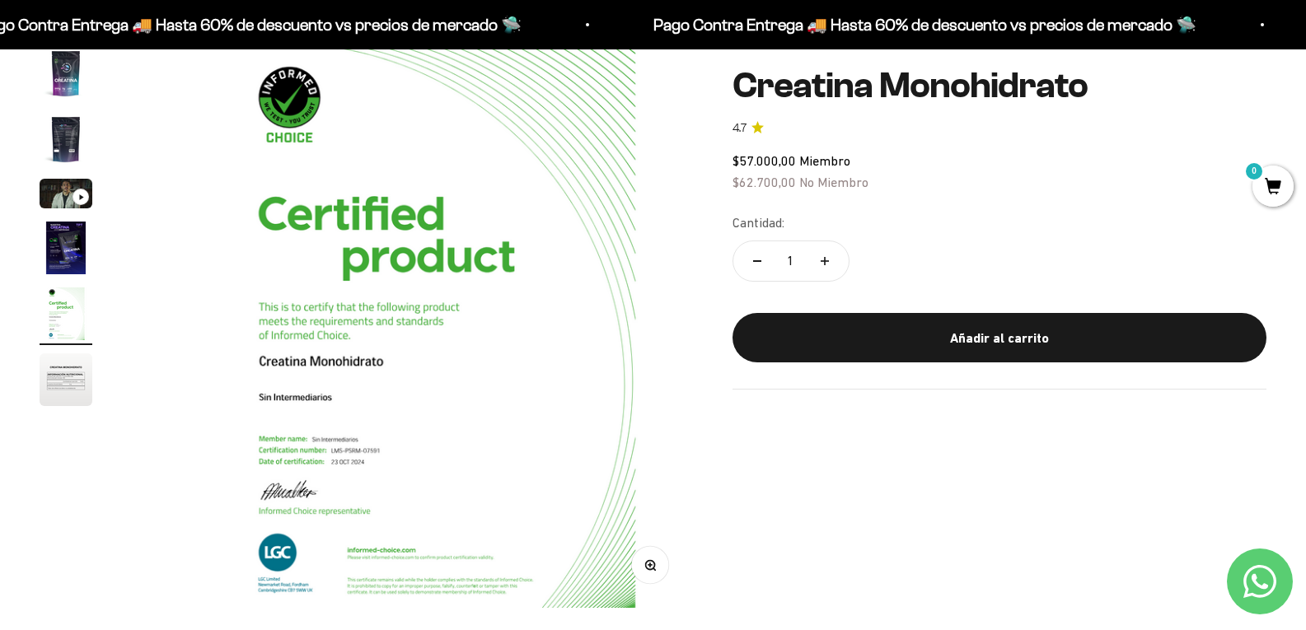
scroll to position [0, 2236]
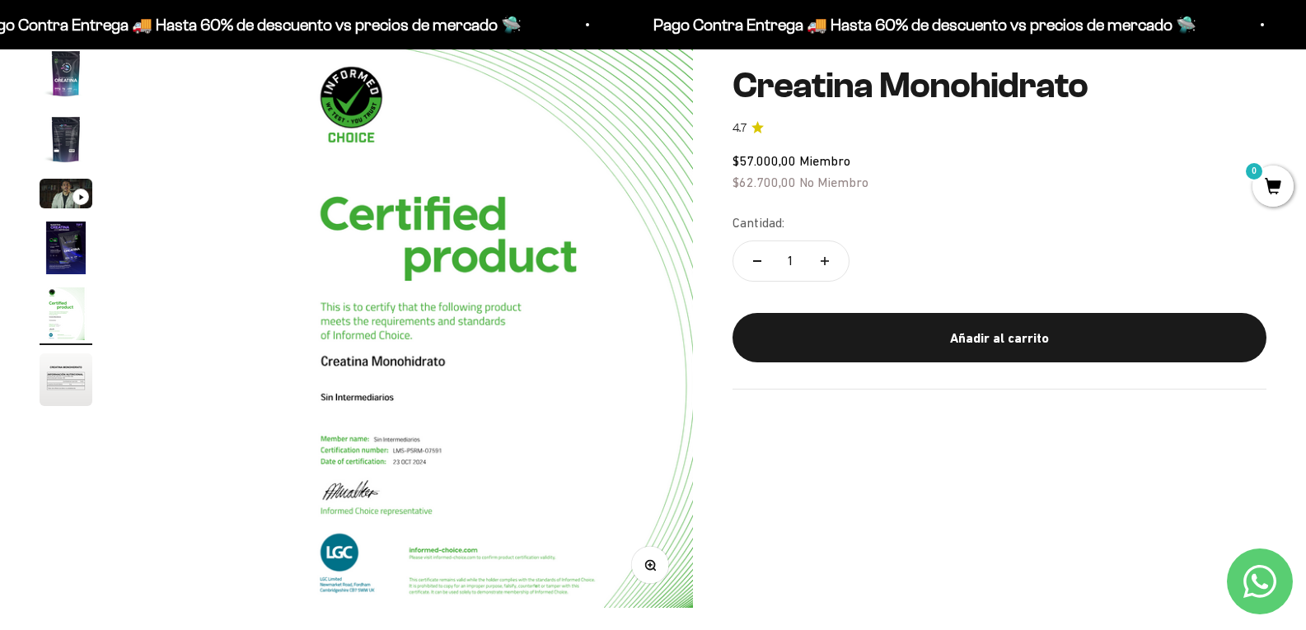
click at [76, 241] on img "Ir al artículo 4" at bounding box center [66, 248] width 53 height 53
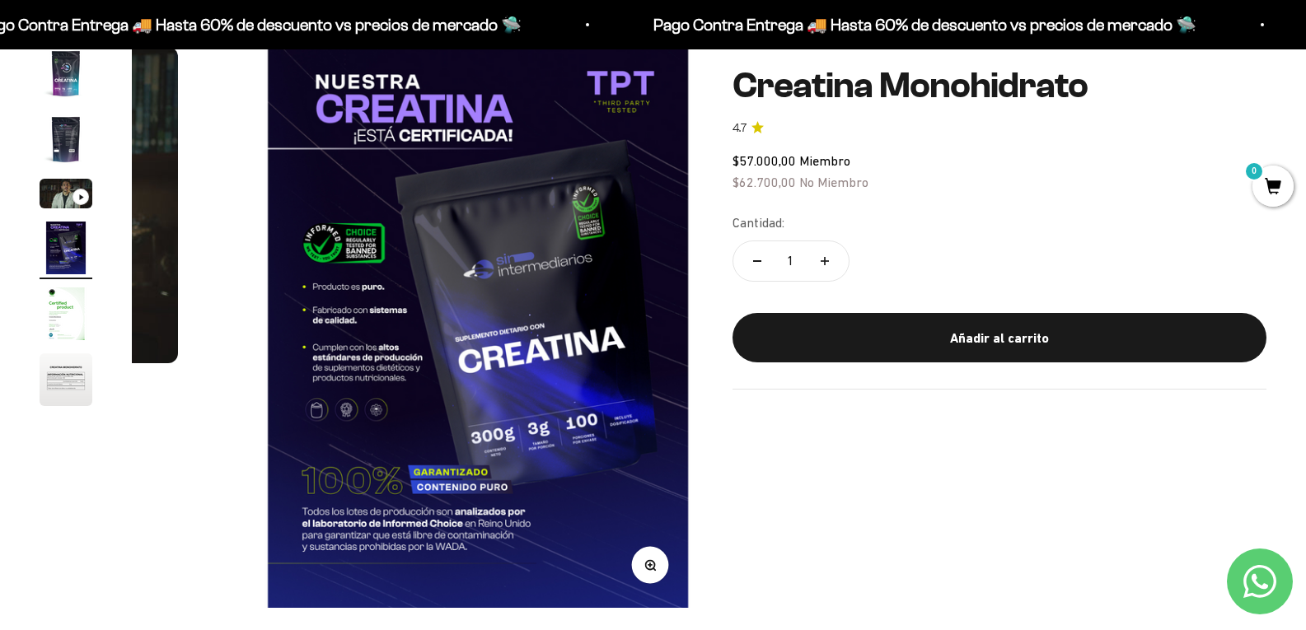
click at [79, 200] on icon "Ir al artículo 3" at bounding box center [81, 197] width 4 height 6
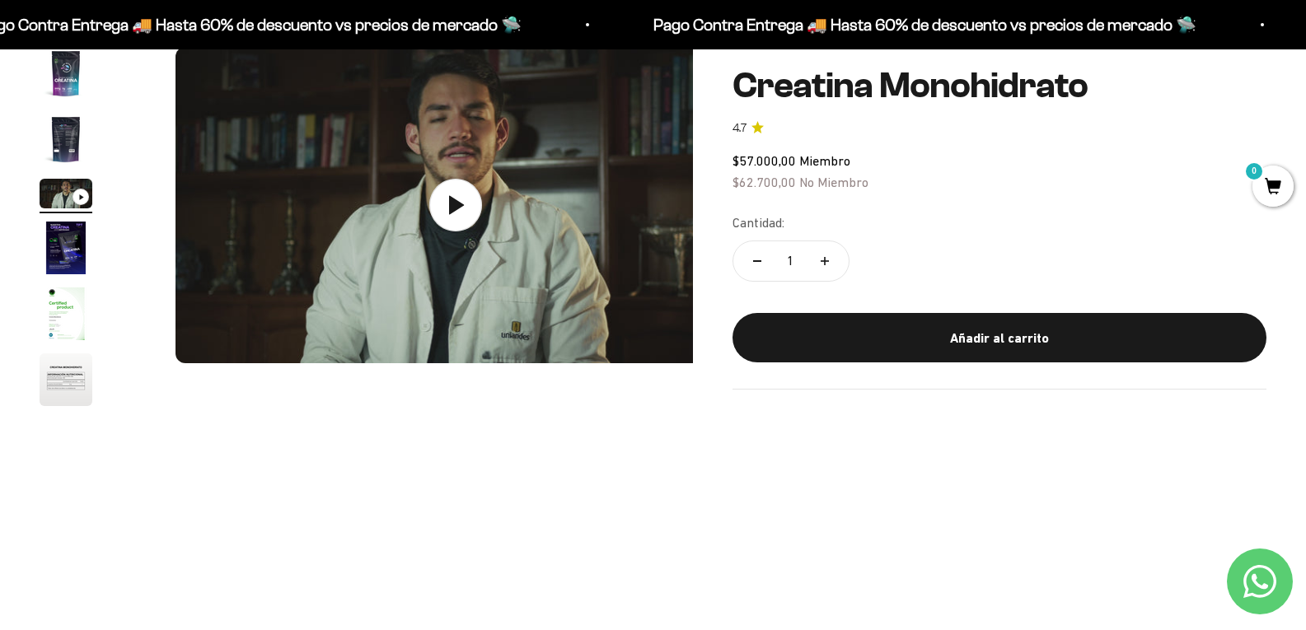
click at [81, 156] on img "Ir al artículo 2" at bounding box center [66, 139] width 53 height 53
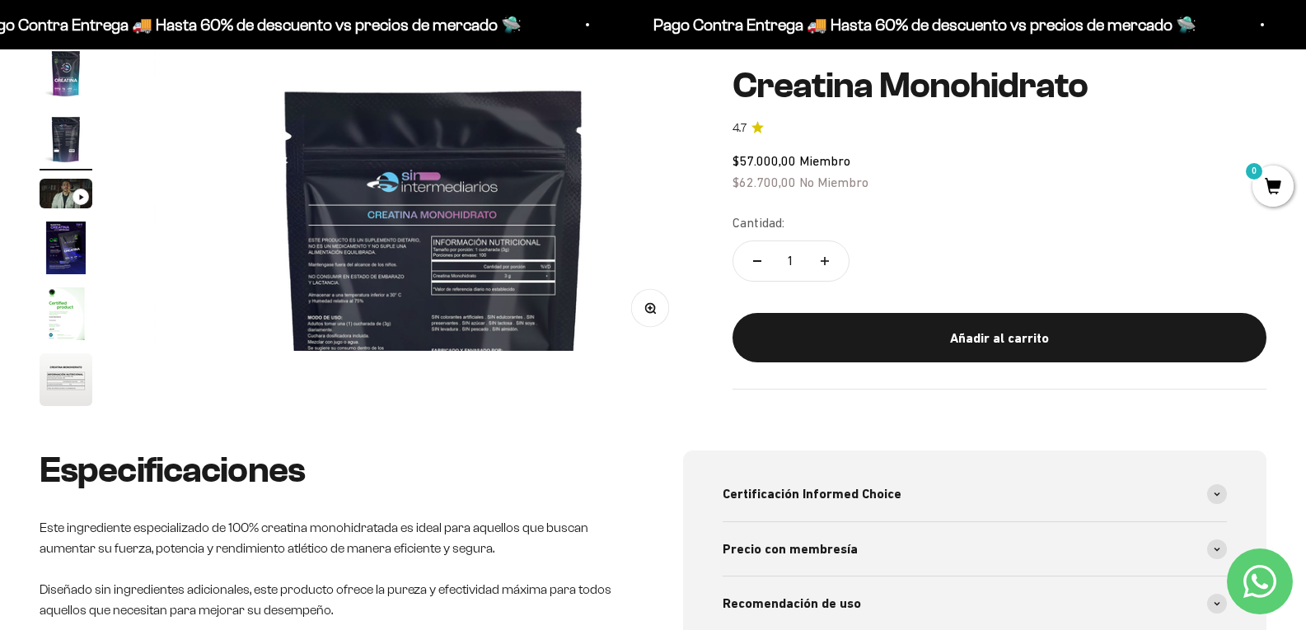
click at [80, 87] on img "Ir al artículo 1" at bounding box center [66, 73] width 53 height 53
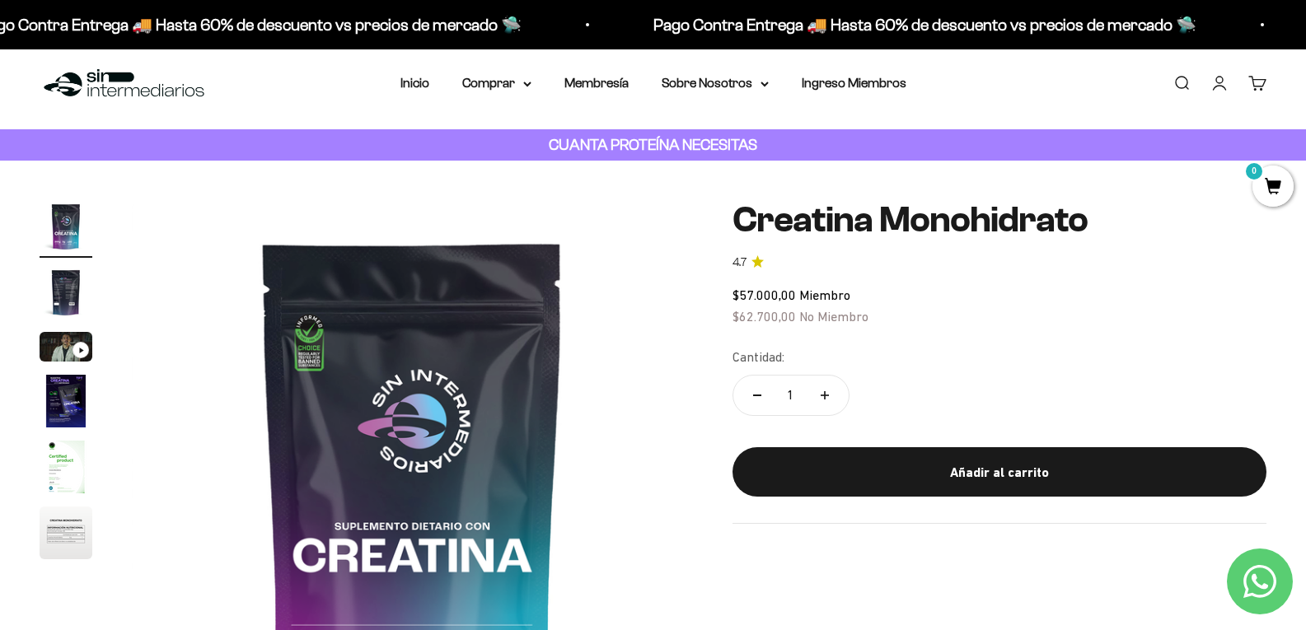
scroll to position [0, 0]
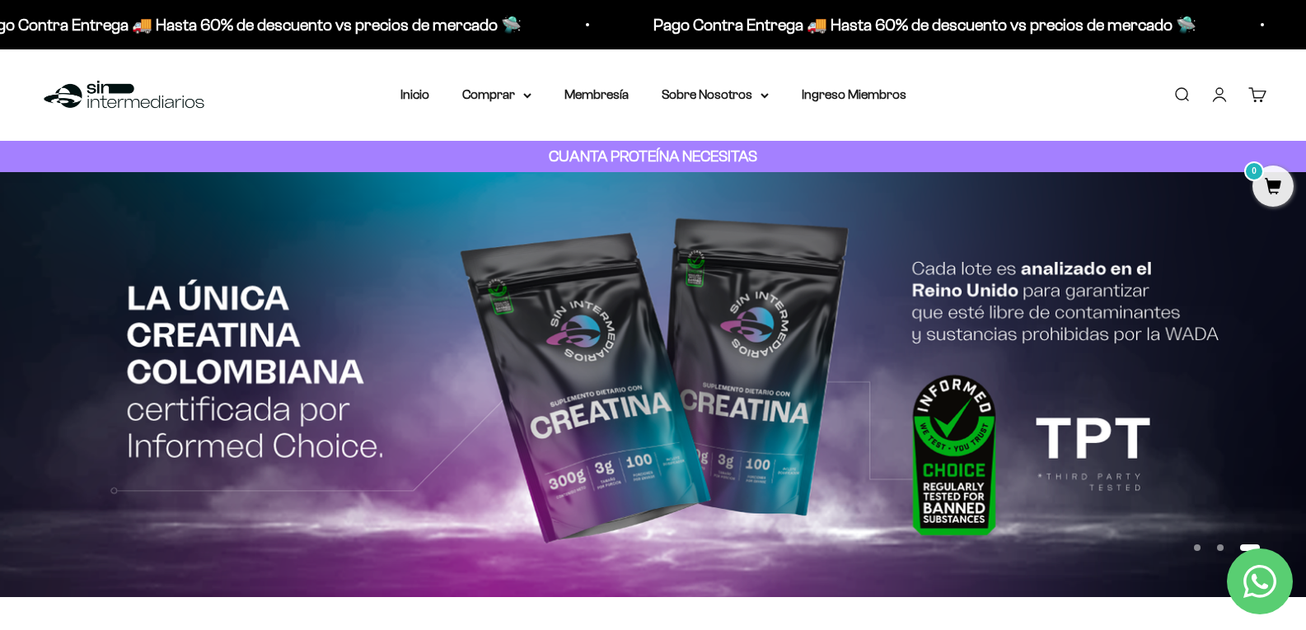
click at [1196, 548] on button "Ir al artículo 1" at bounding box center [1197, 548] width 7 height 7
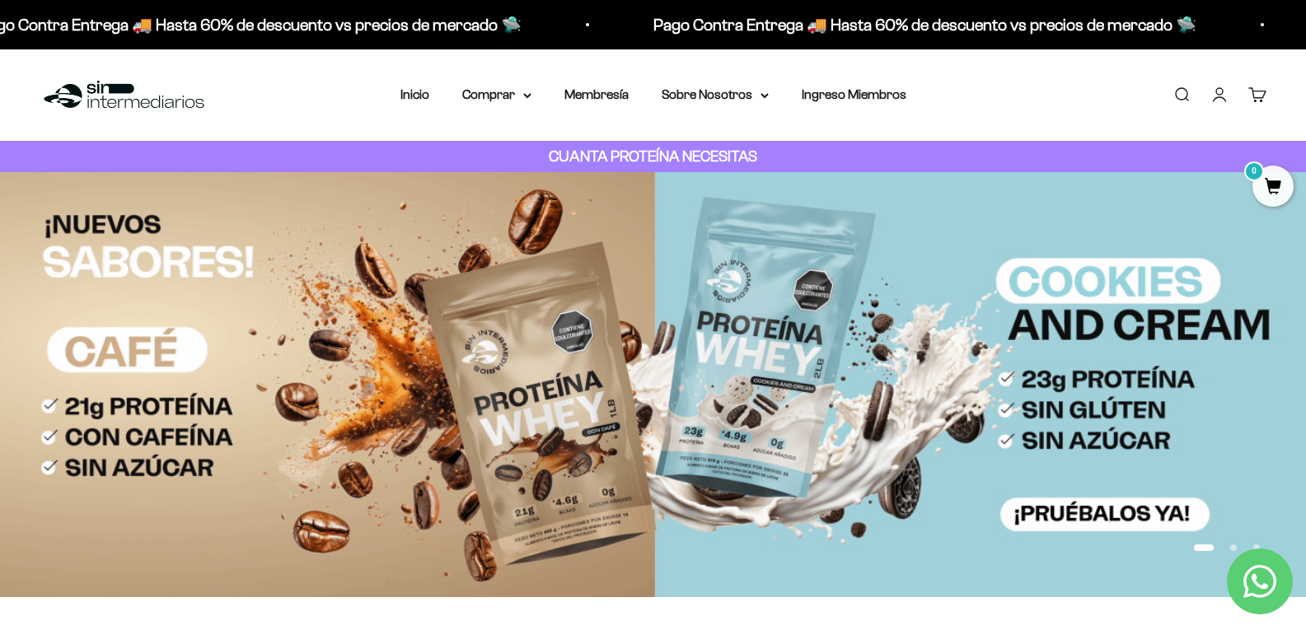
click at [1230, 547] on button "Ir al artículo 2" at bounding box center [1233, 548] width 7 height 7
